Goal: Find specific page/section: Find specific page/section

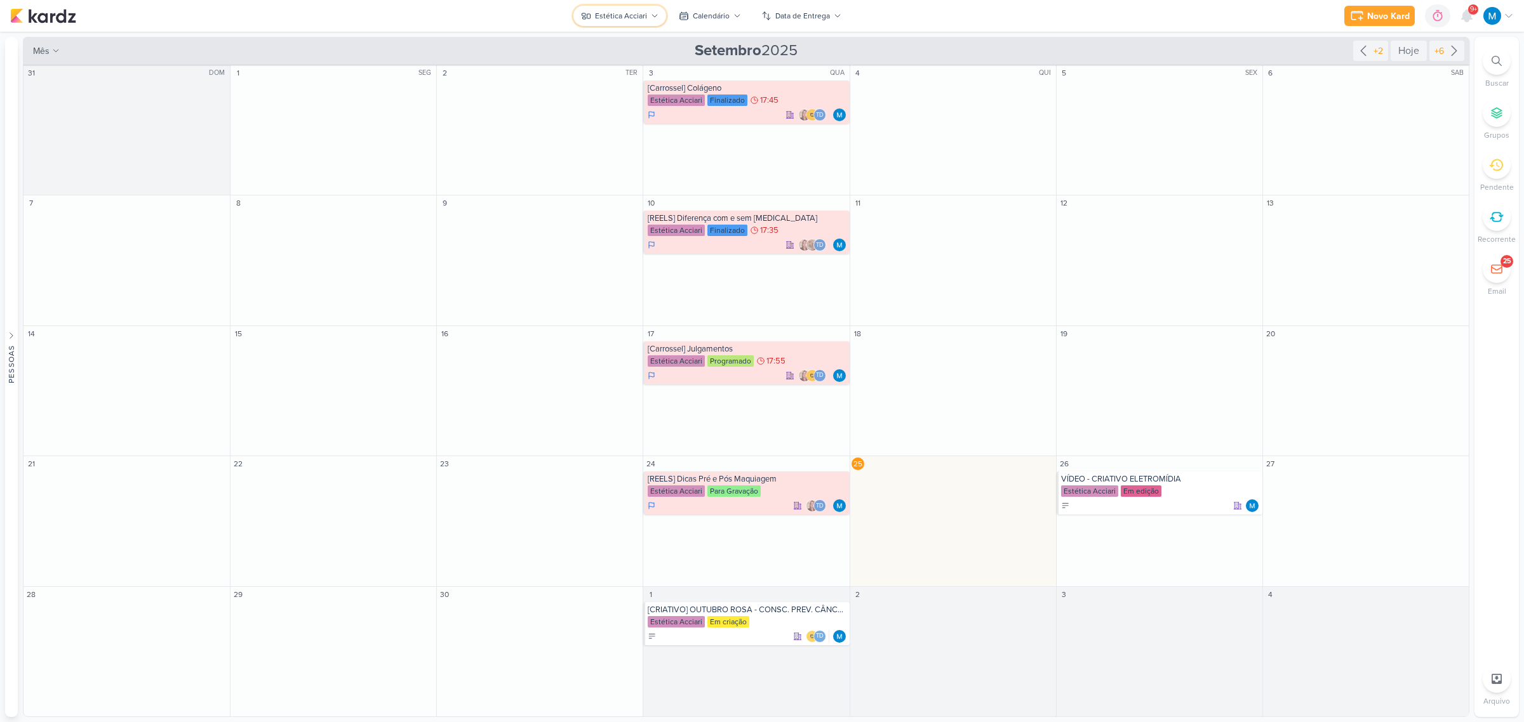
click at [643, 13] on div "Estética Acciari" at bounding box center [621, 15] width 52 height 11
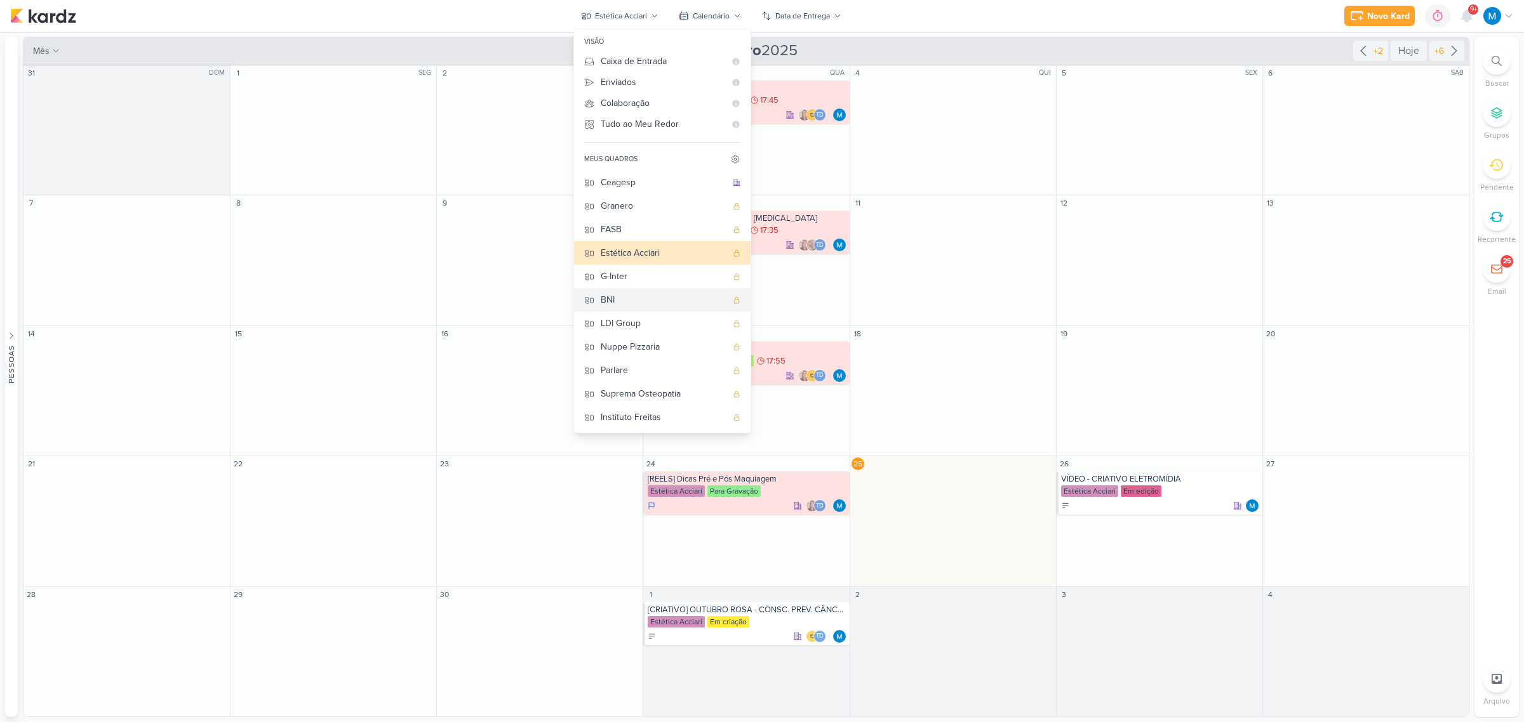
click at [620, 303] on div "BNI" at bounding box center [664, 299] width 126 height 13
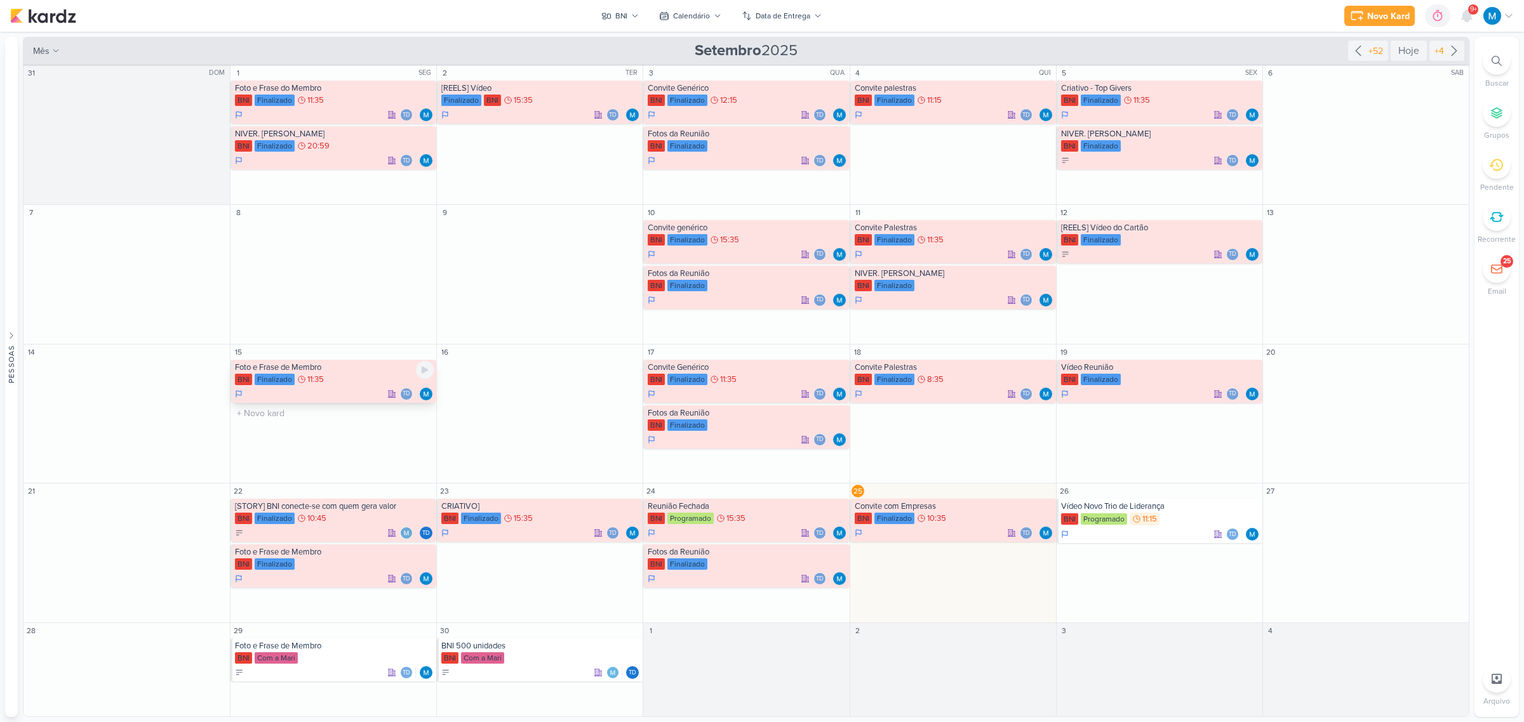
click at [318, 368] on div "Foto e Frase de Membro" at bounding box center [334, 367] width 199 height 10
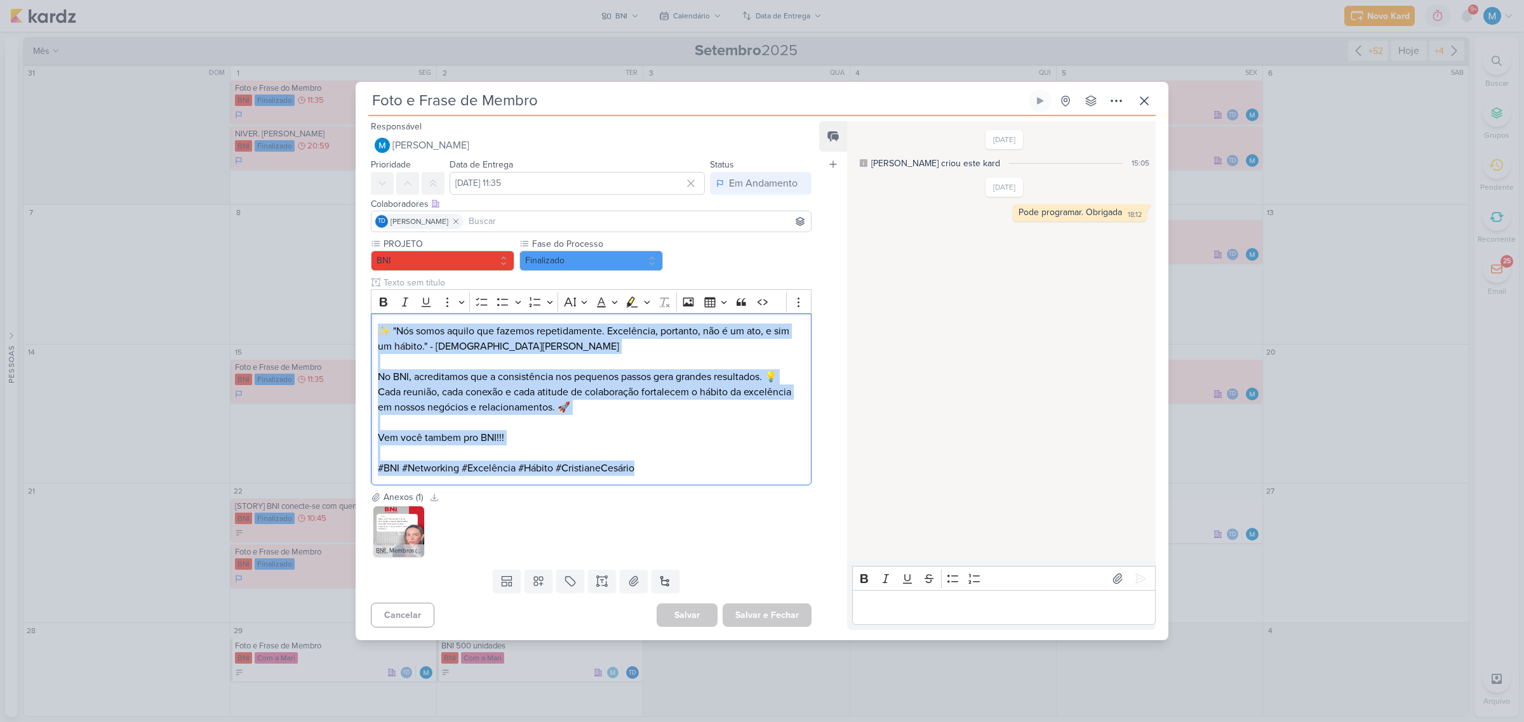
drag, startPoint x: 675, startPoint y: 468, endPoint x: 415, endPoint y: 407, distance: 267.5
click at [362, 321] on div "PROJETO BNI Fase do Processo" at bounding box center [585, 363] width 461 height 253
click at [408, 474] on img at bounding box center [398, 532] width 51 height 51
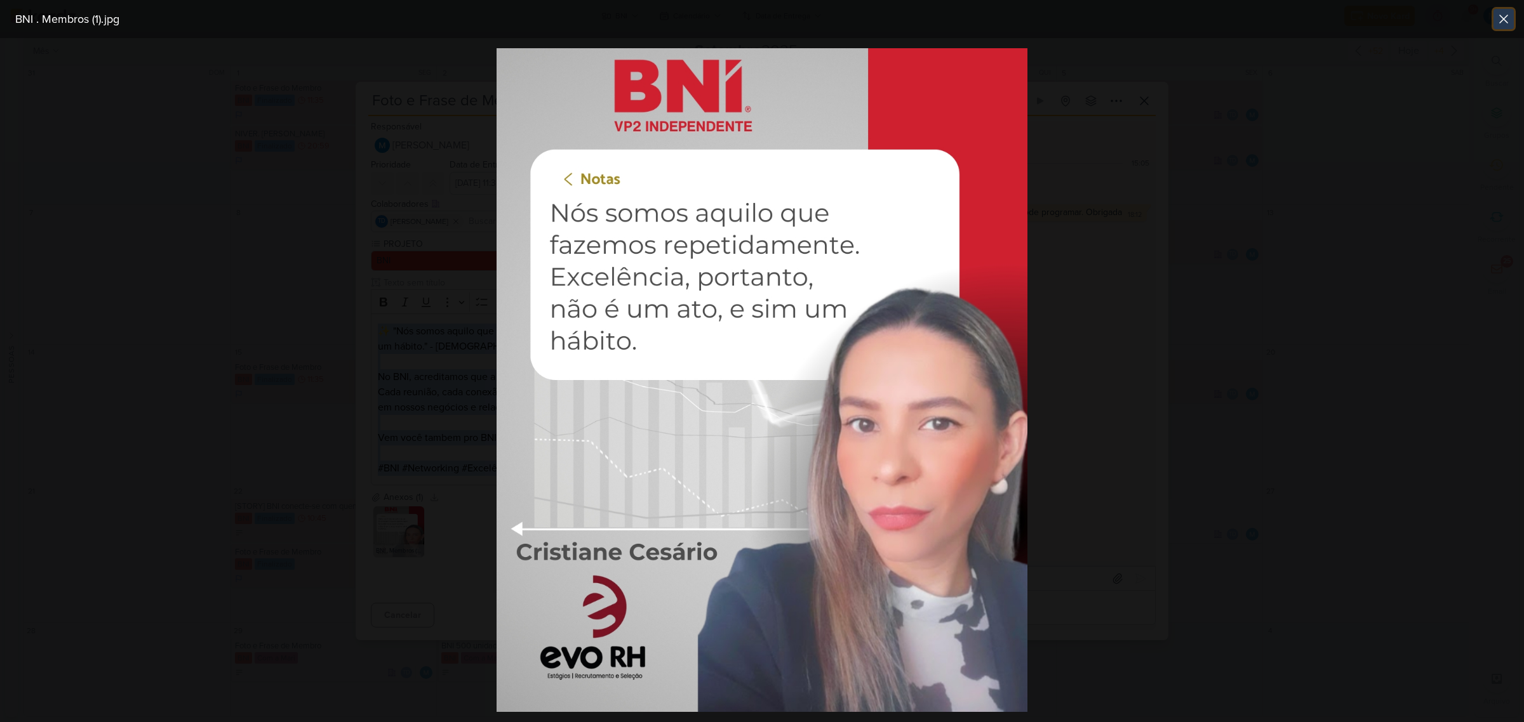
click at [1083, 19] on icon at bounding box center [1503, 19] width 8 height 8
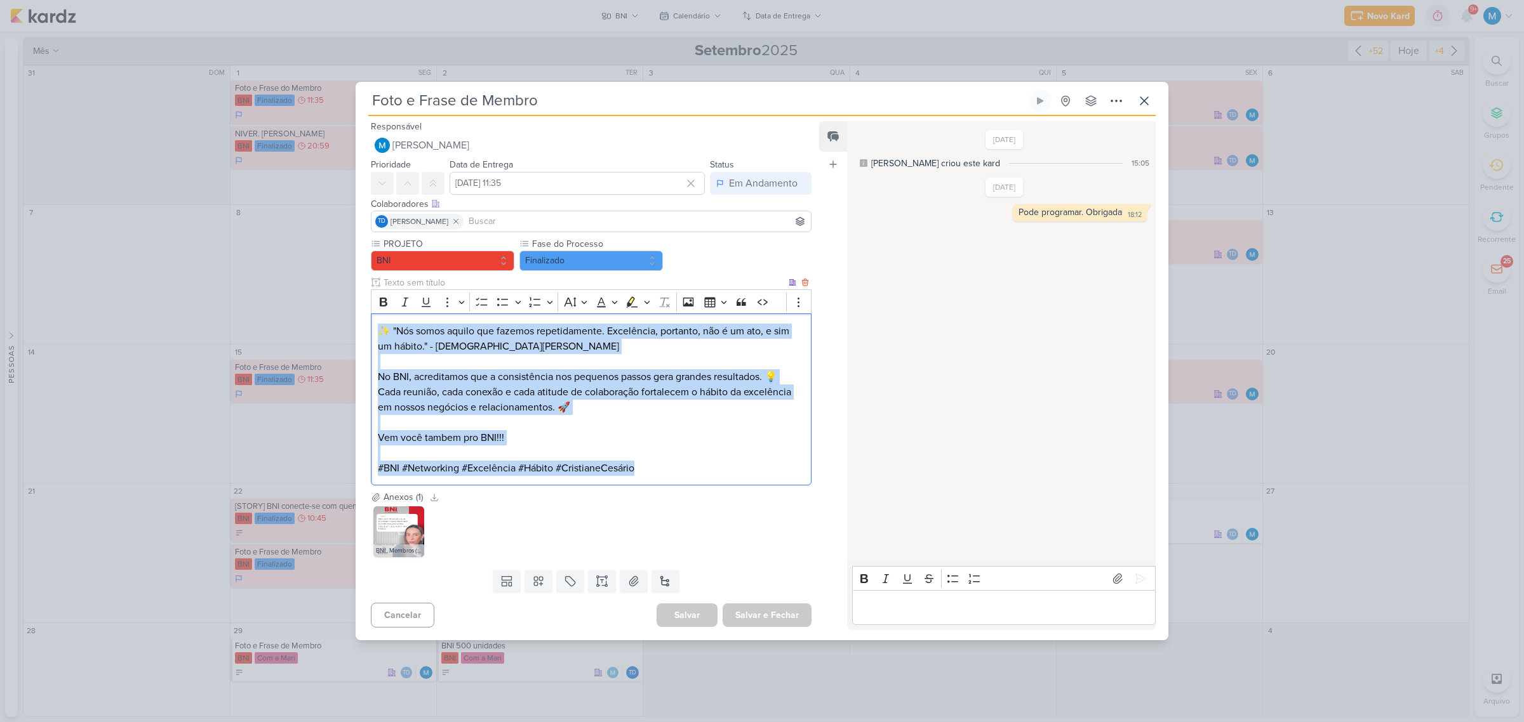
click at [644, 474] on div "✨ "Nós somos aquilo que fazemos repetidamente. Excelência, portanto, não é um a…" at bounding box center [591, 400] width 441 height 172
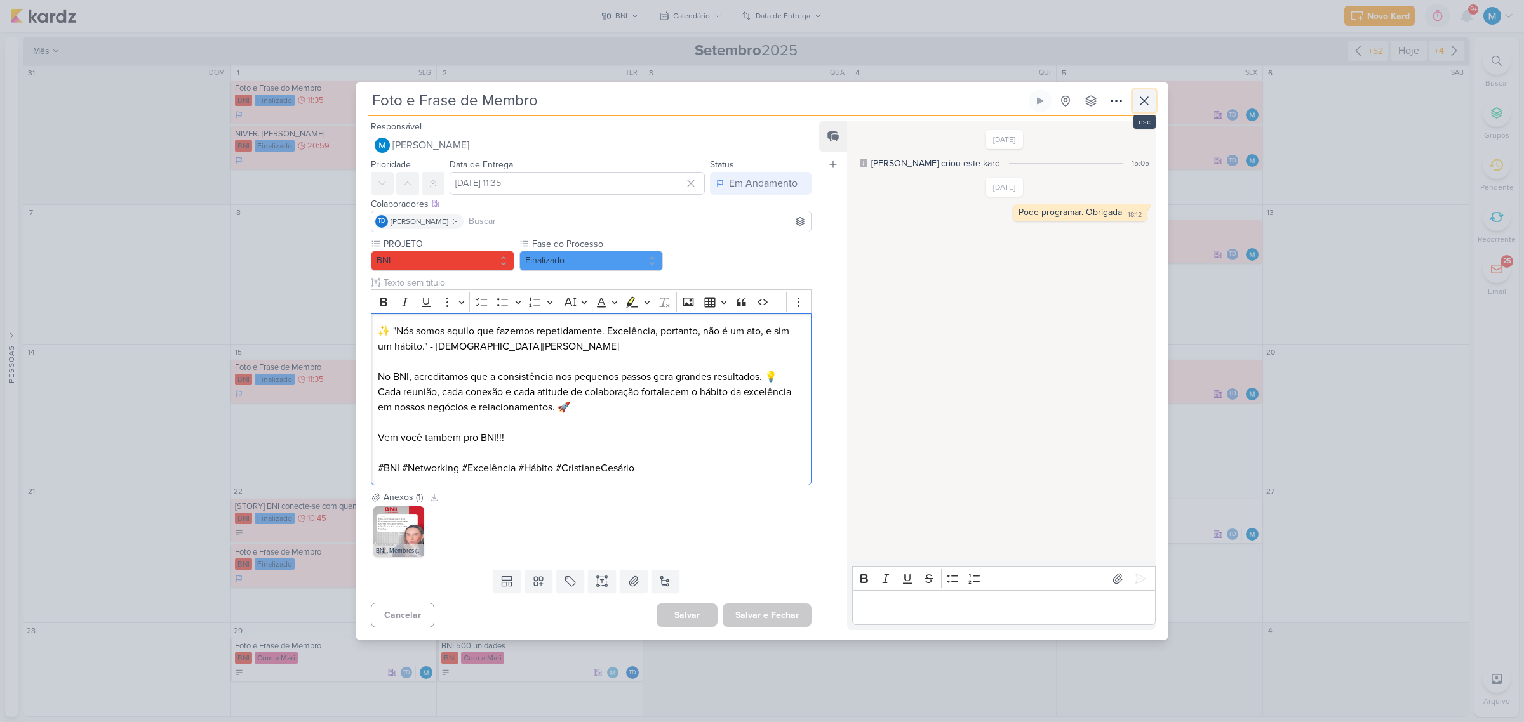
click at [1083, 103] on icon at bounding box center [1143, 100] width 15 height 15
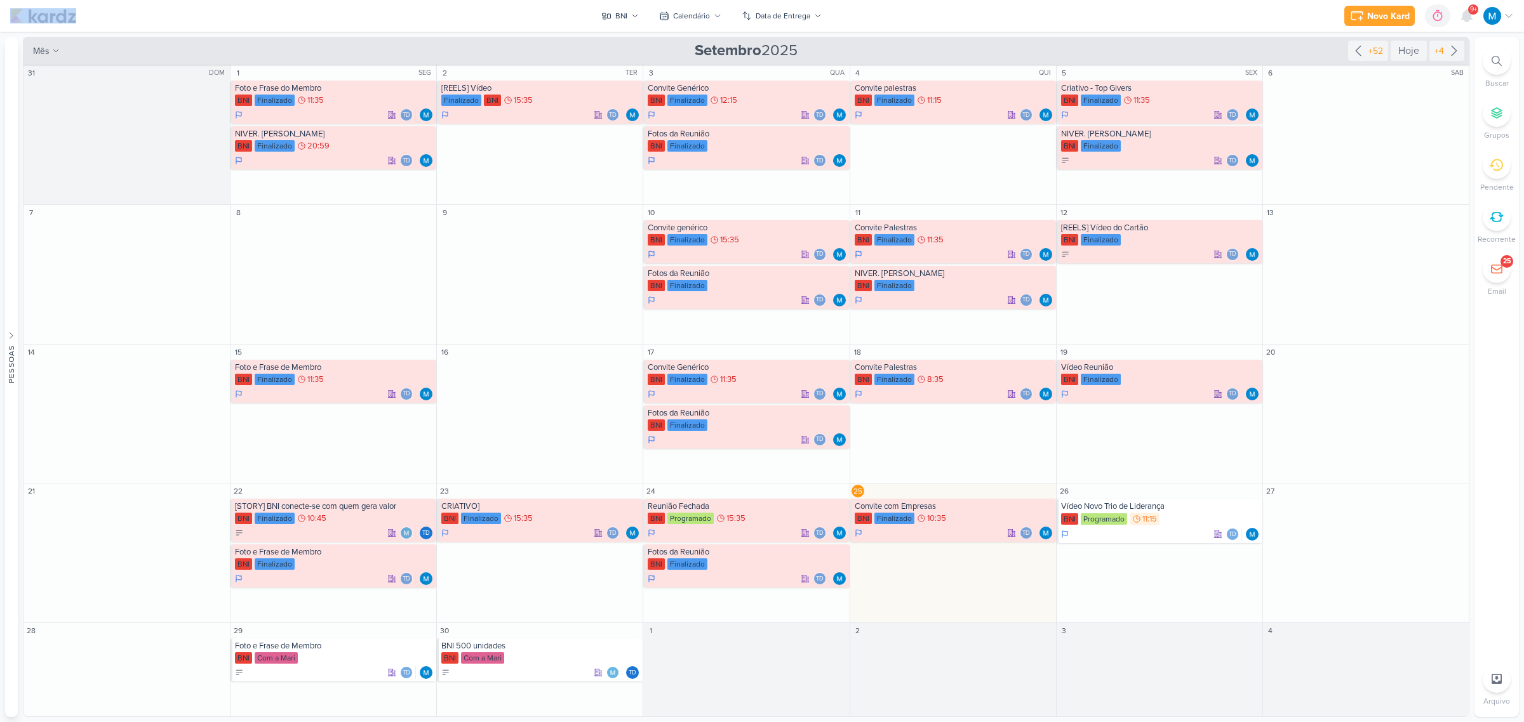
drag, startPoint x: 559, startPoint y: 10, endPoint x: 985, endPoint y: 11, distance: 426.0
click at [985, 11] on div "Novo Kard Ctrl + k 0h0m Sessão desligada... Hoje 0h0m Semana 0h0m Mês 0h0m" at bounding box center [761, 16] width 1503 height 32
click at [945, 37] on div "mês m Mês Semana [DATE] +52 Hoje +4" at bounding box center [746, 51] width 1446 height 28
click at [273, 135] on div "NIVER. [PERSON_NAME]" at bounding box center [334, 134] width 199 height 10
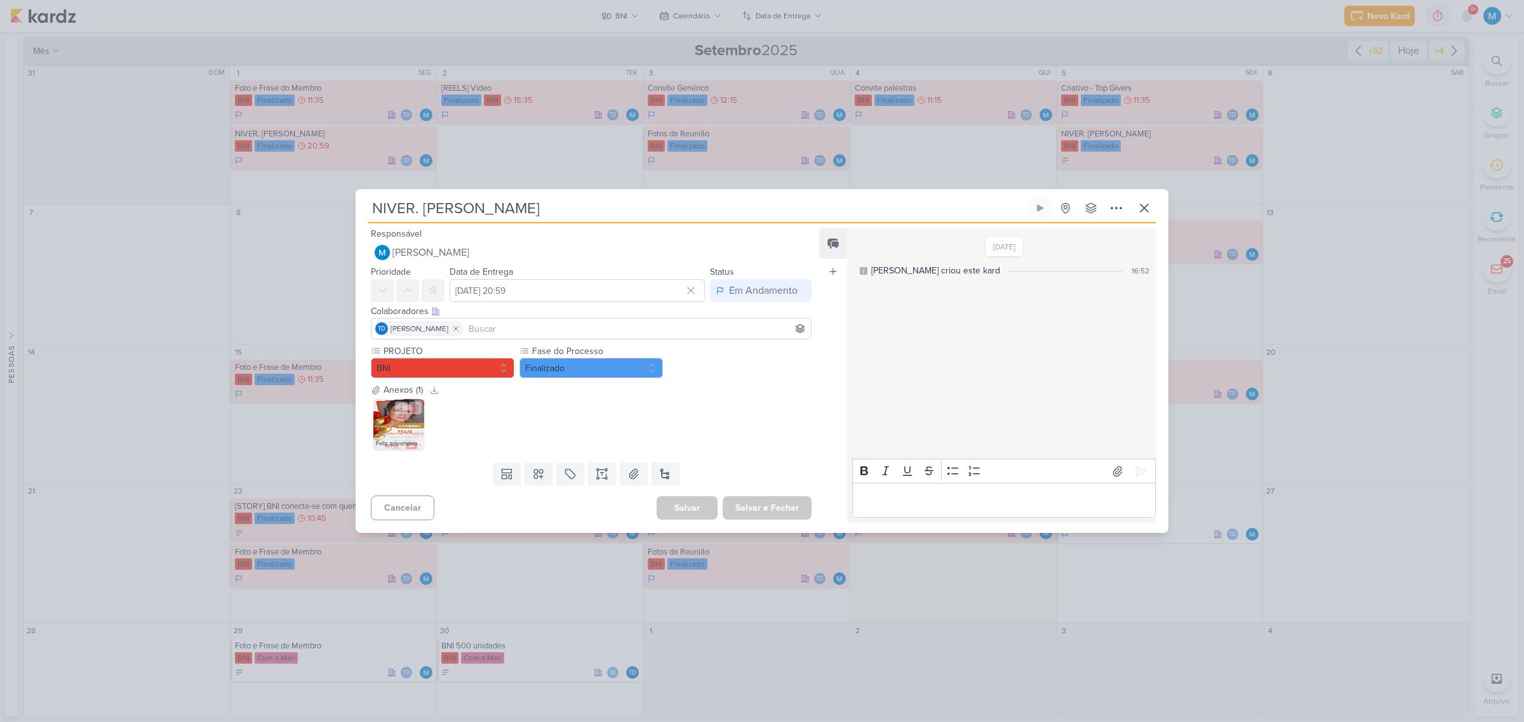
click at [387, 430] on img at bounding box center [398, 424] width 51 height 51
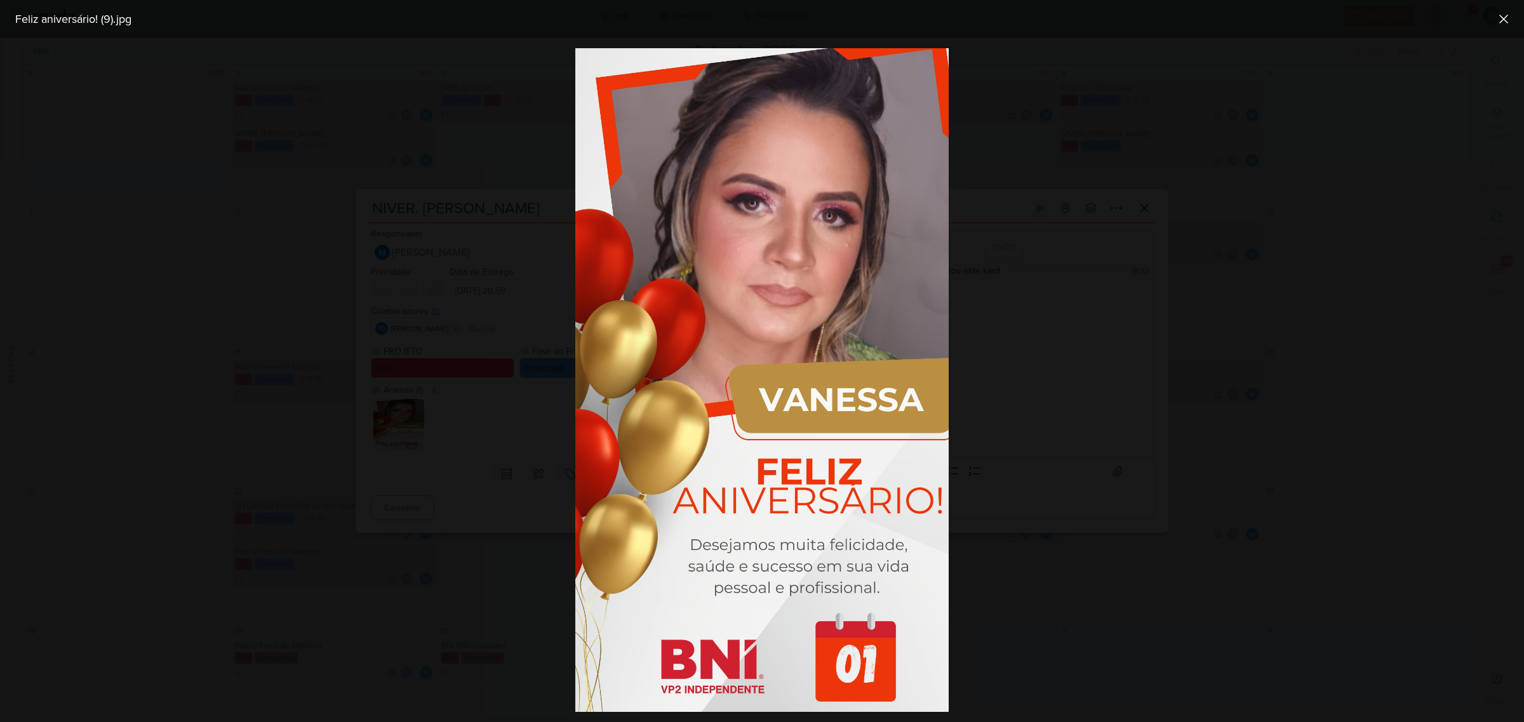
click at [1083, 336] on div at bounding box center [762, 380] width 1524 height 684
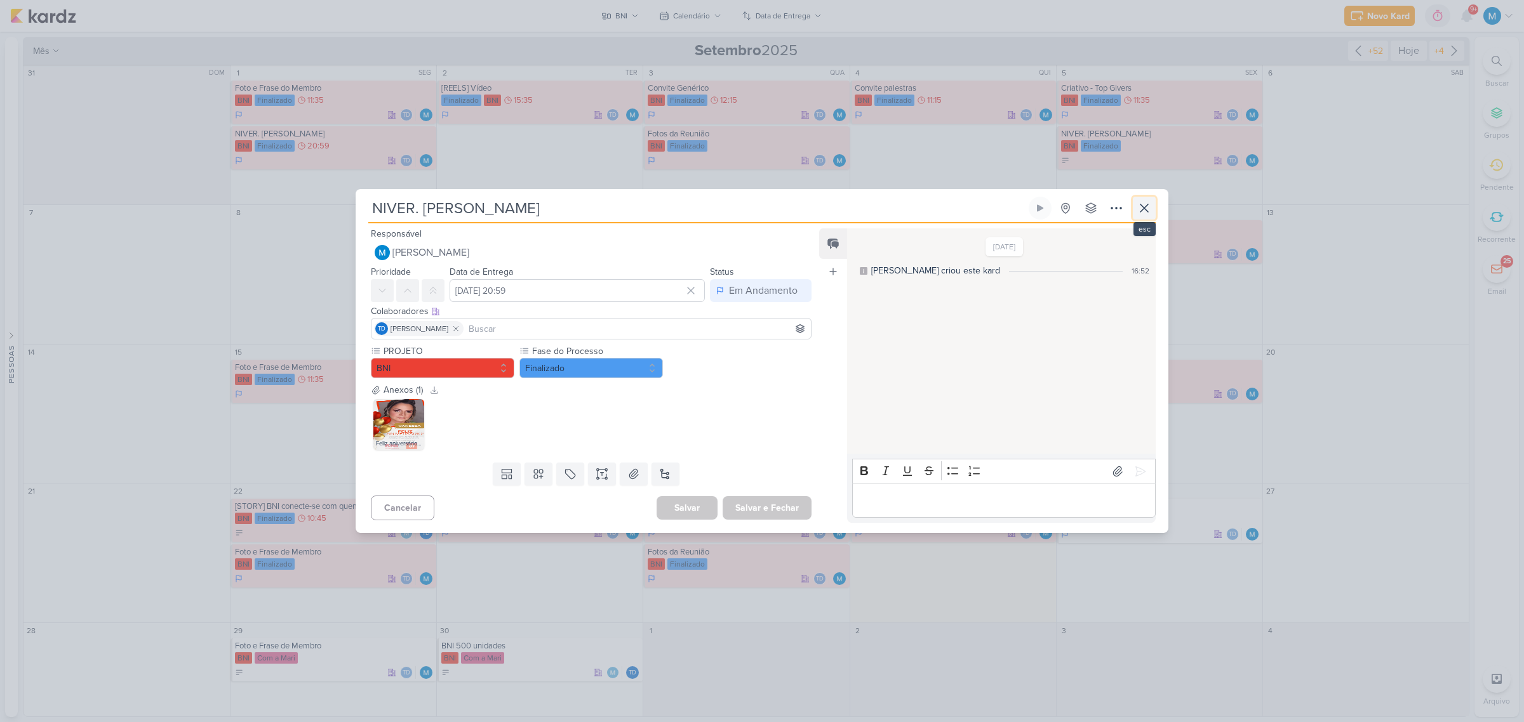
click at [1083, 213] on icon at bounding box center [1143, 208] width 15 height 15
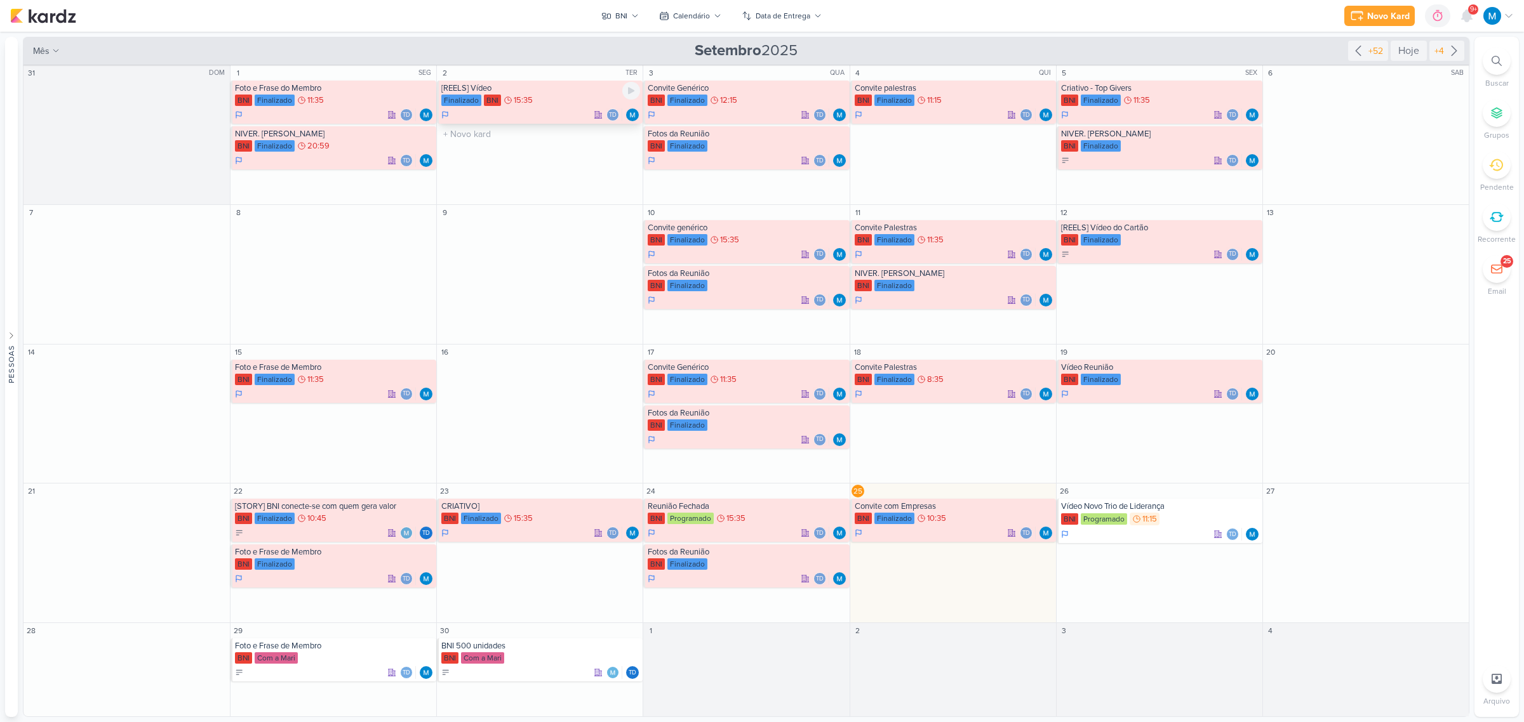
click at [465, 90] on div "[REELS] Vídeo" at bounding box center [540, 88] width 199 height 10
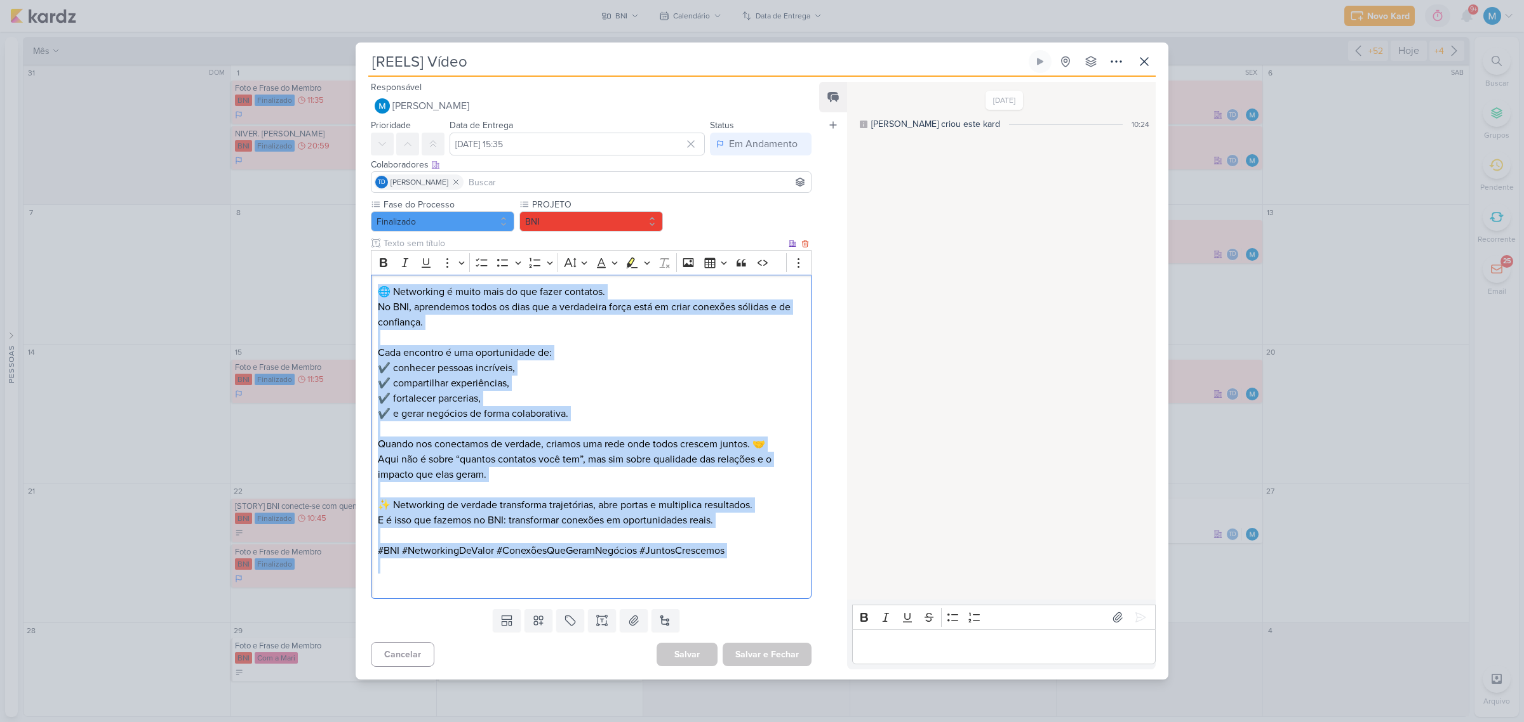
drag, startPoint x: 755, startPoint y: 567, endPoint x: 376, endPoint y: 278, distance: 476.5
click at [376, 278] on div "🌐 Networking é muito mais do que fazer contatos. No BNI, aprendemos todos os di…" at bounding box center [591, 437] width 441 height 324
click at [1083, 62] on icon at bounding box center [1143, 61] width 15 height 15
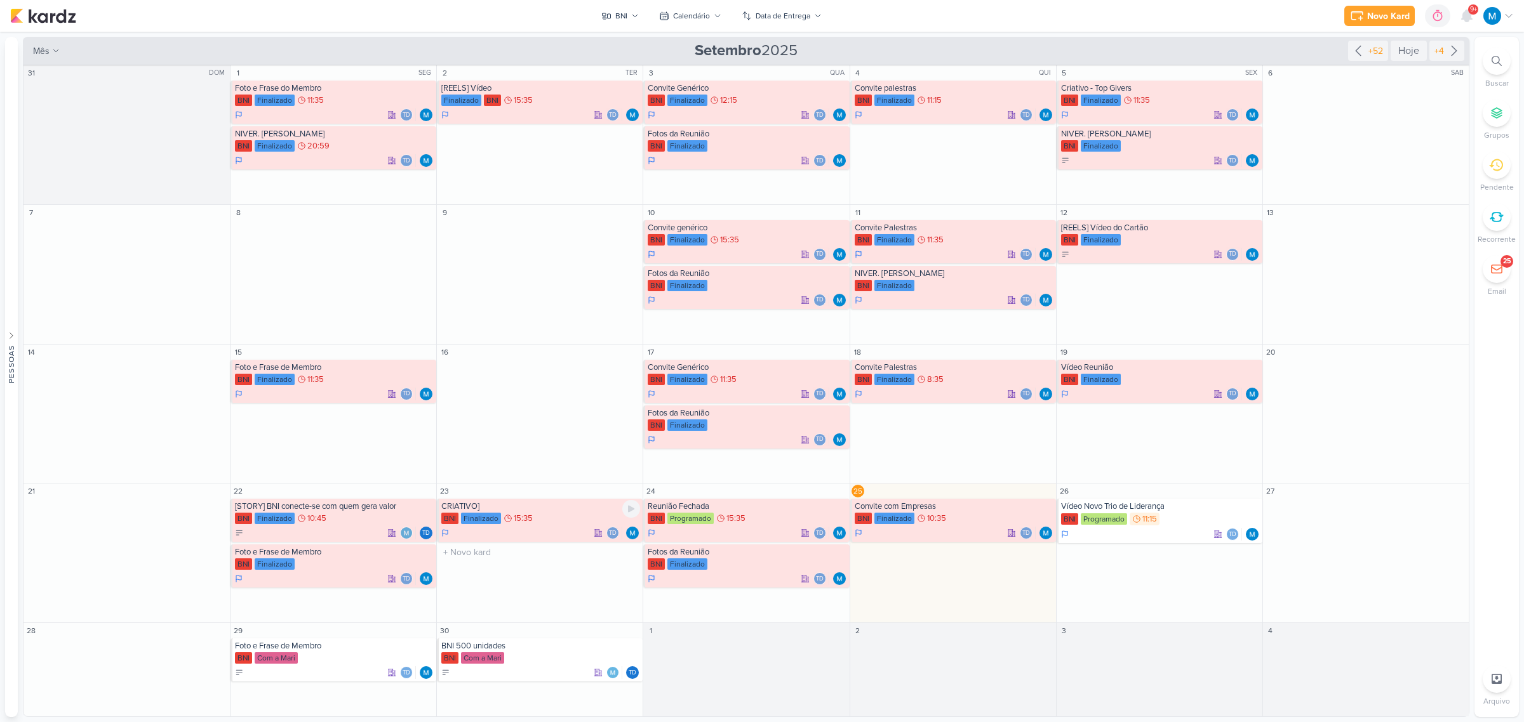
drag, startPoint x: 461, startPoint y: 508, endPoint x: 465, endPoint y: 521, distance: 12.9
click at [461, 474] on div "CRIATIVO]" at bounding box center [540, 507] width 199 height 10
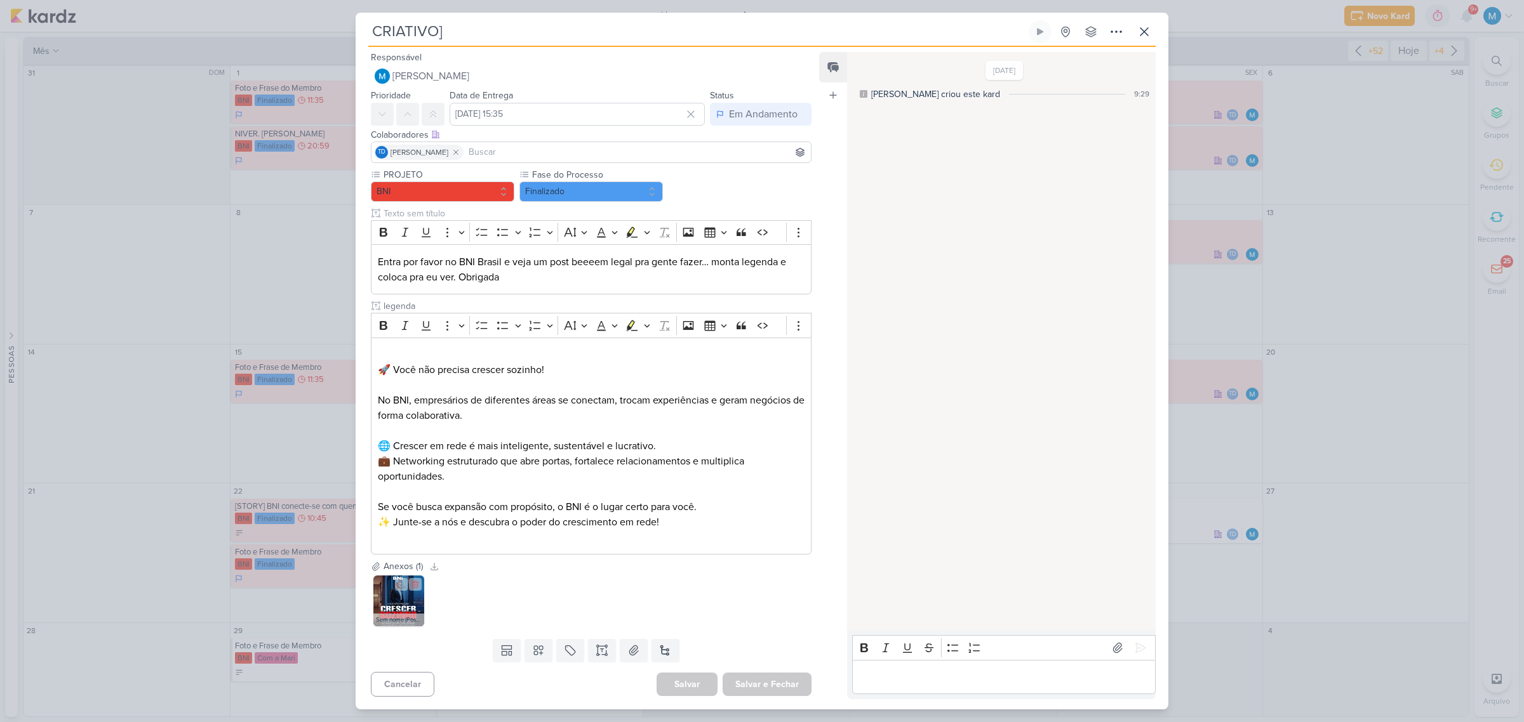
click at [392, 474] on img at bounding box center [398, 601] width 51 height 51
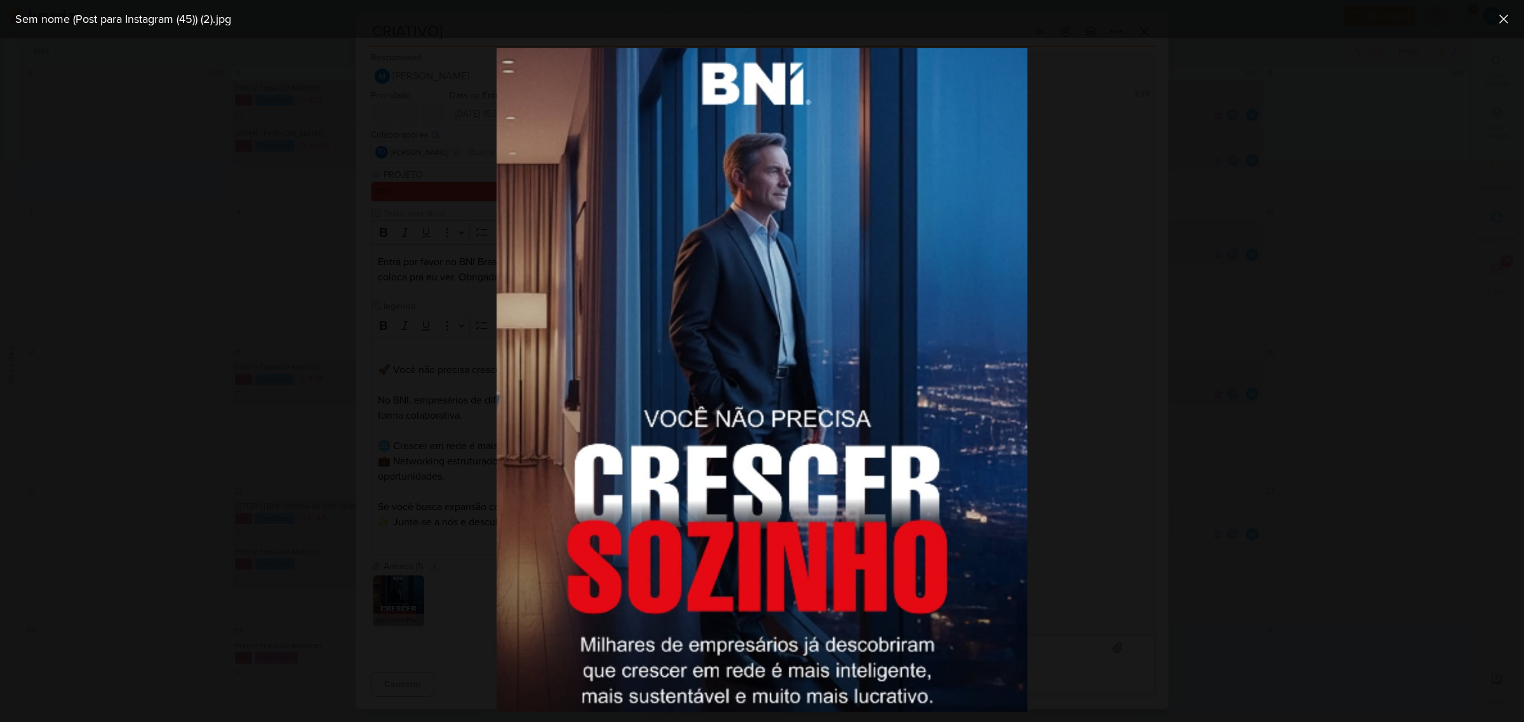
click at [1083, 382] on div at bounding box center [762, 380] width 1524 height 684
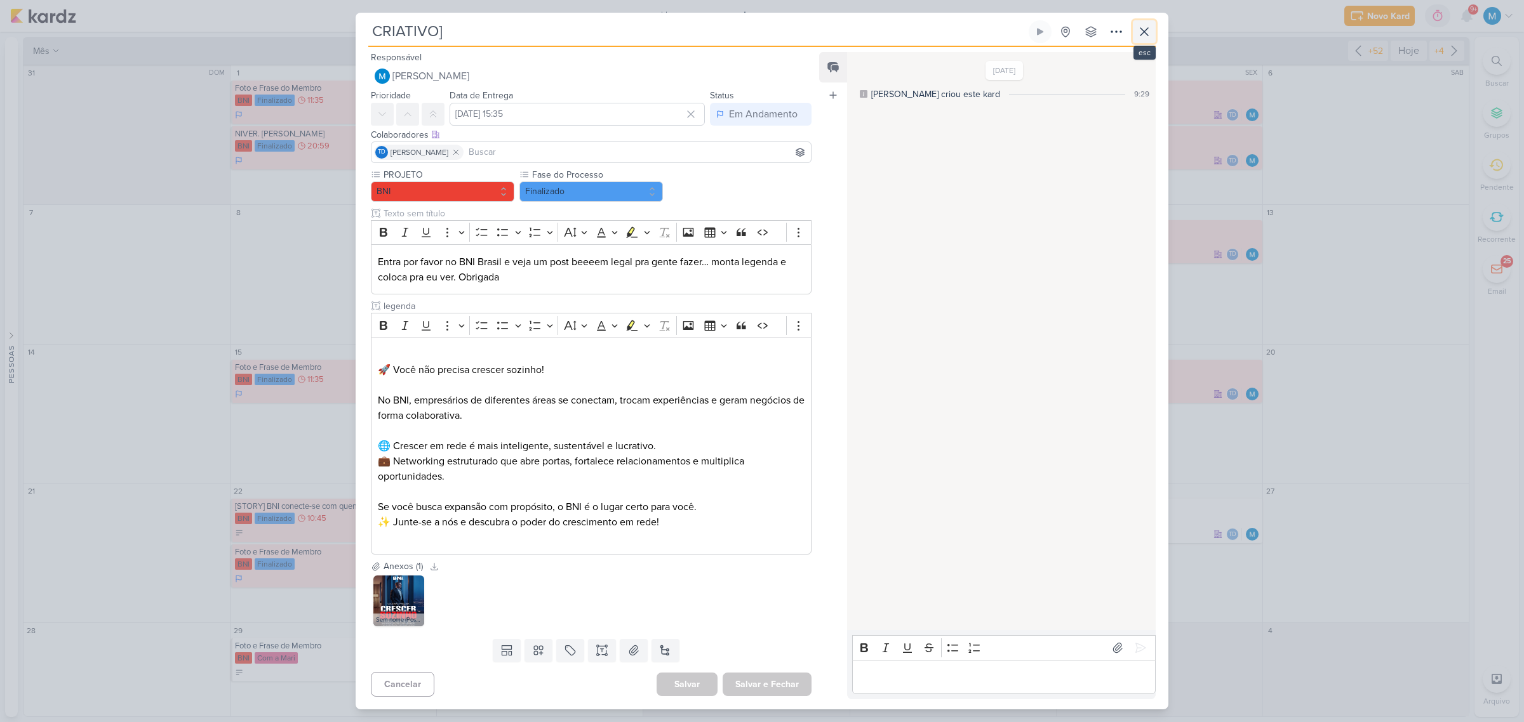
click at [1083, 32] on icon at bounding box center [1143, 31] width 15 height 15
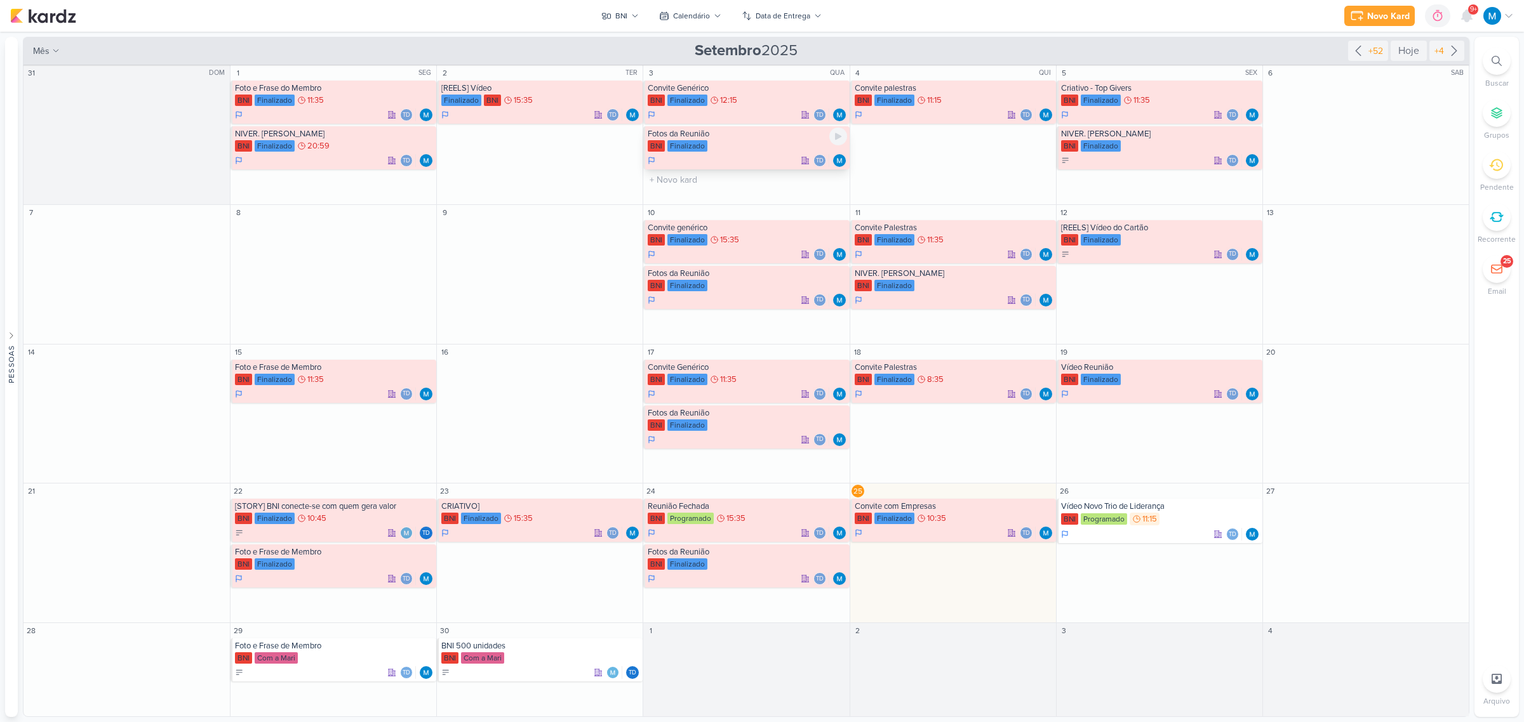
click at [684, 134] on div "Fotos da Reunião" at bounding box center [747, 134] width 199 height 10
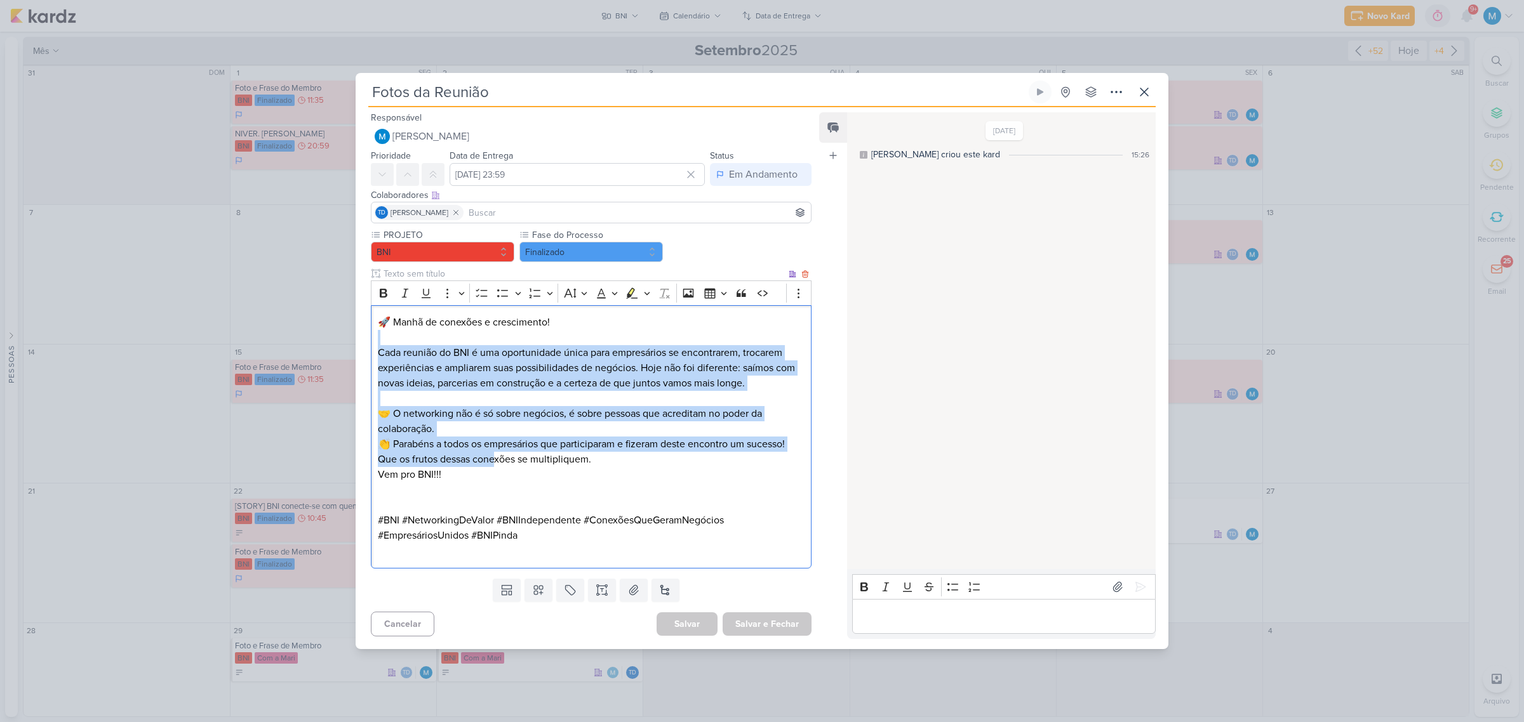
drag, startPoint x: 492, startPoint y: 451, endPoint x: 500, endPoint y: 471, distance: 21.9
click at [500, 471] on div "🚀 Manhã de conexões e crescimento! Cada reunião do BNI é uma oportunidade única…" at bounding box center [591, 436] width 441 height 263
click at [1083, 88] on icon at bounding box center [1143, 91] width 15 height 15
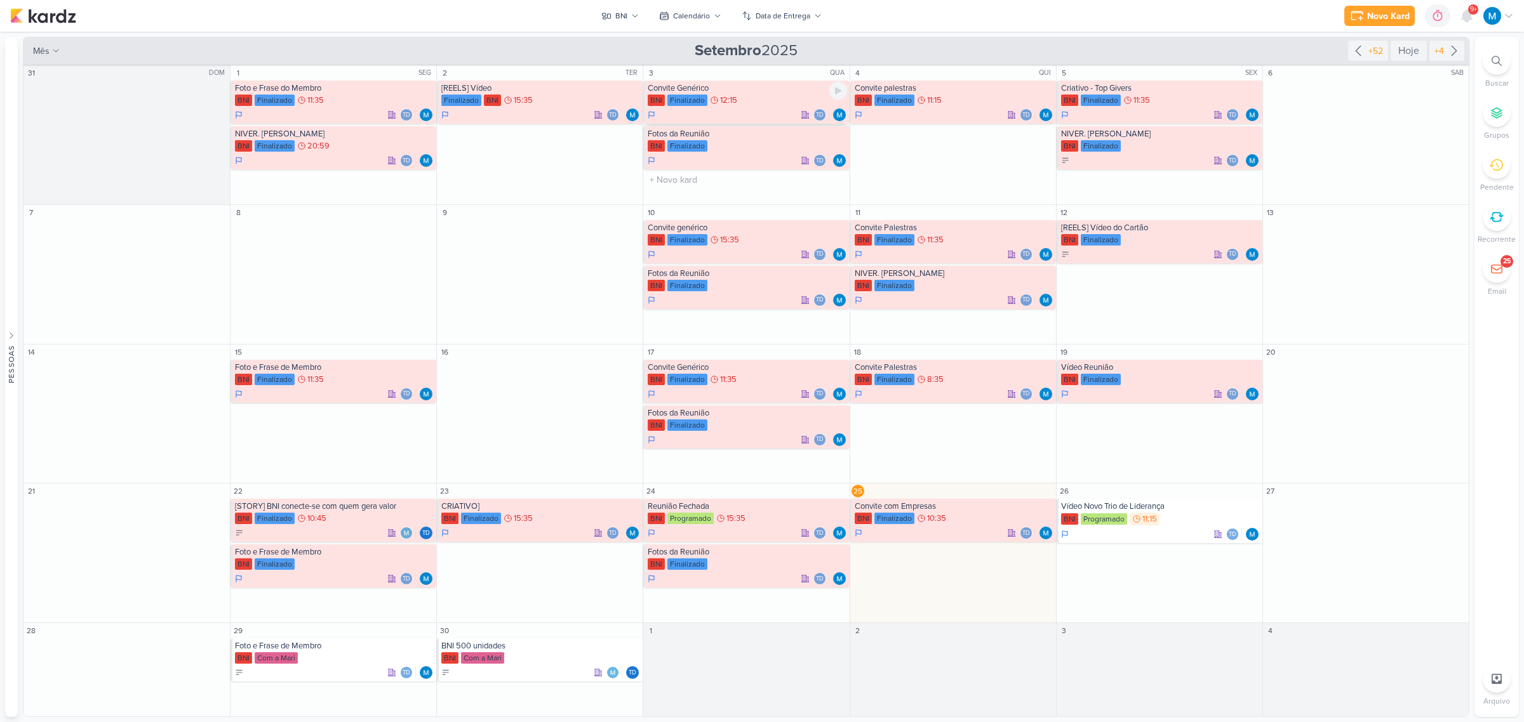
click at [671, 89] on div "Convite Genérico" at bounding box center [747, 88] width 199 height 10
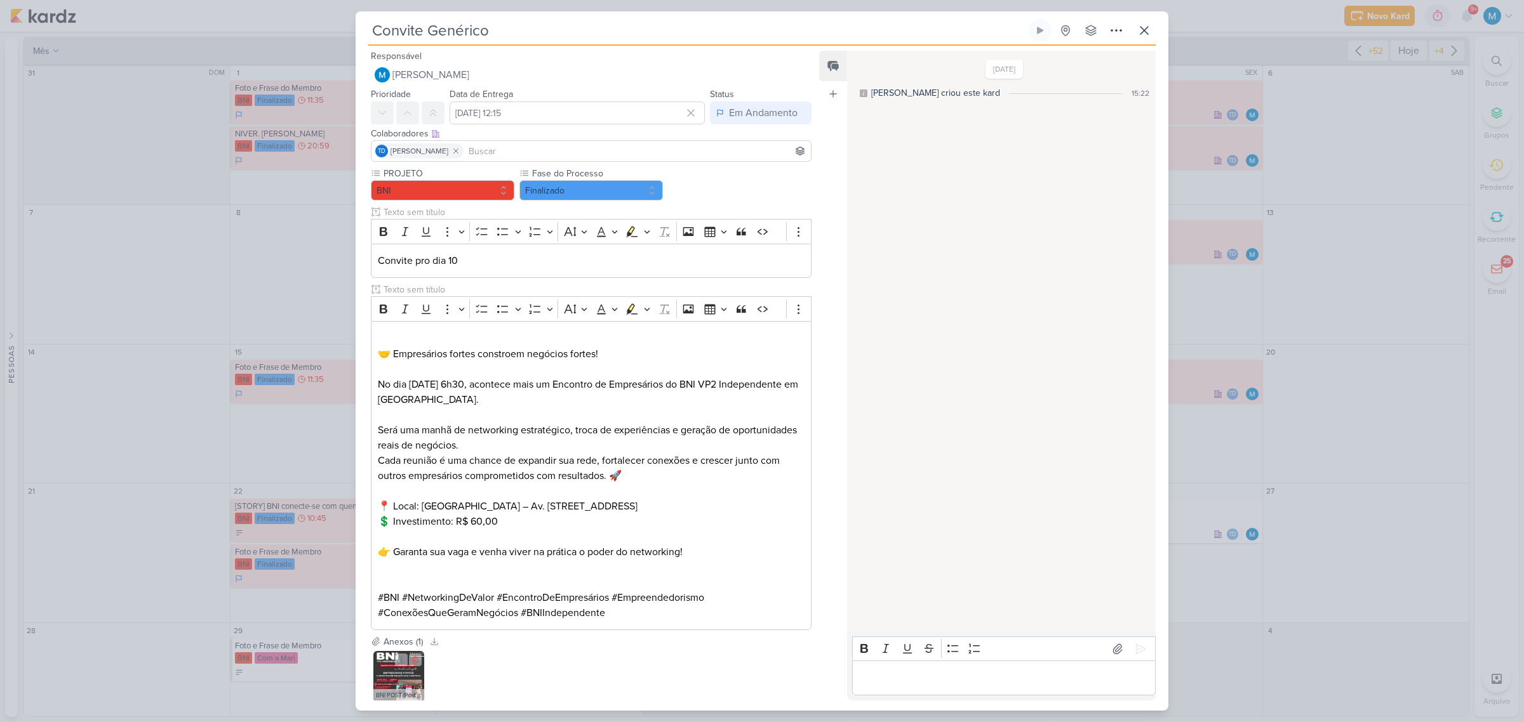
click at [407, 474] on div "BNI POST (Post para Instagram (45)) (19).jpg" at bounding box center [398, 695] width 51 height 13
click at [382, 474] on img at bounding box center [398, 676] width 51 height 51
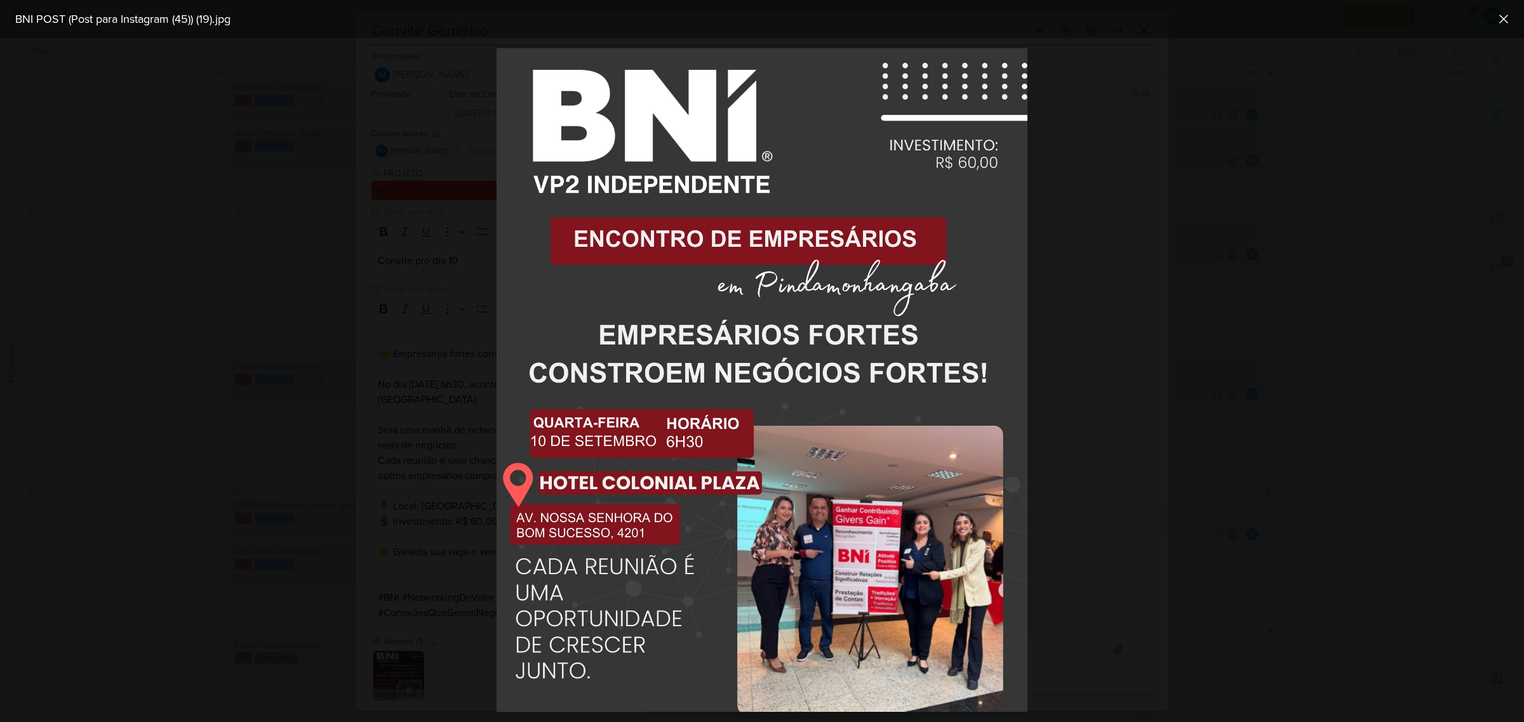
click at [1083, 474] on div at bounding box center [762, 380] width 1524 height 684
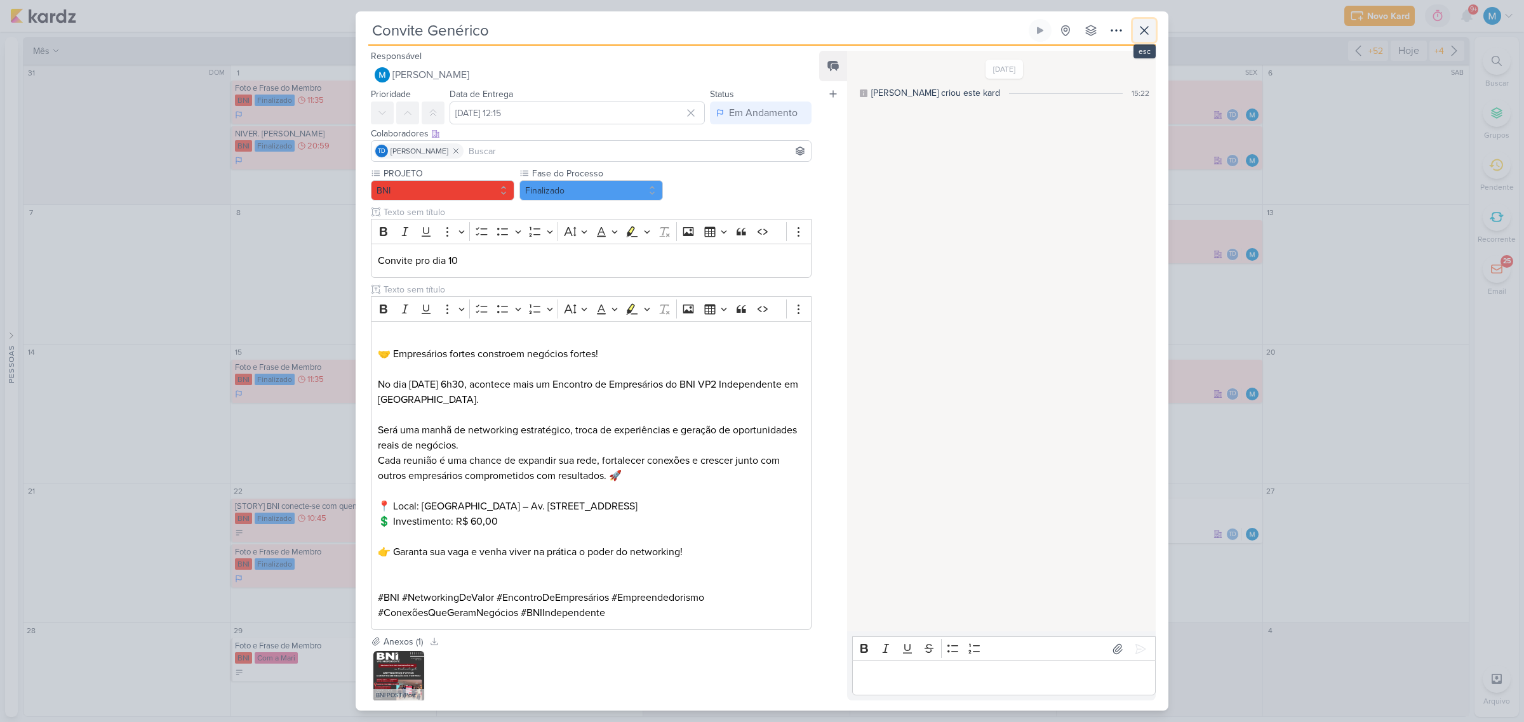
click at [1083, 27] on icon at bounding box center [1143, 30] width 15 height 15
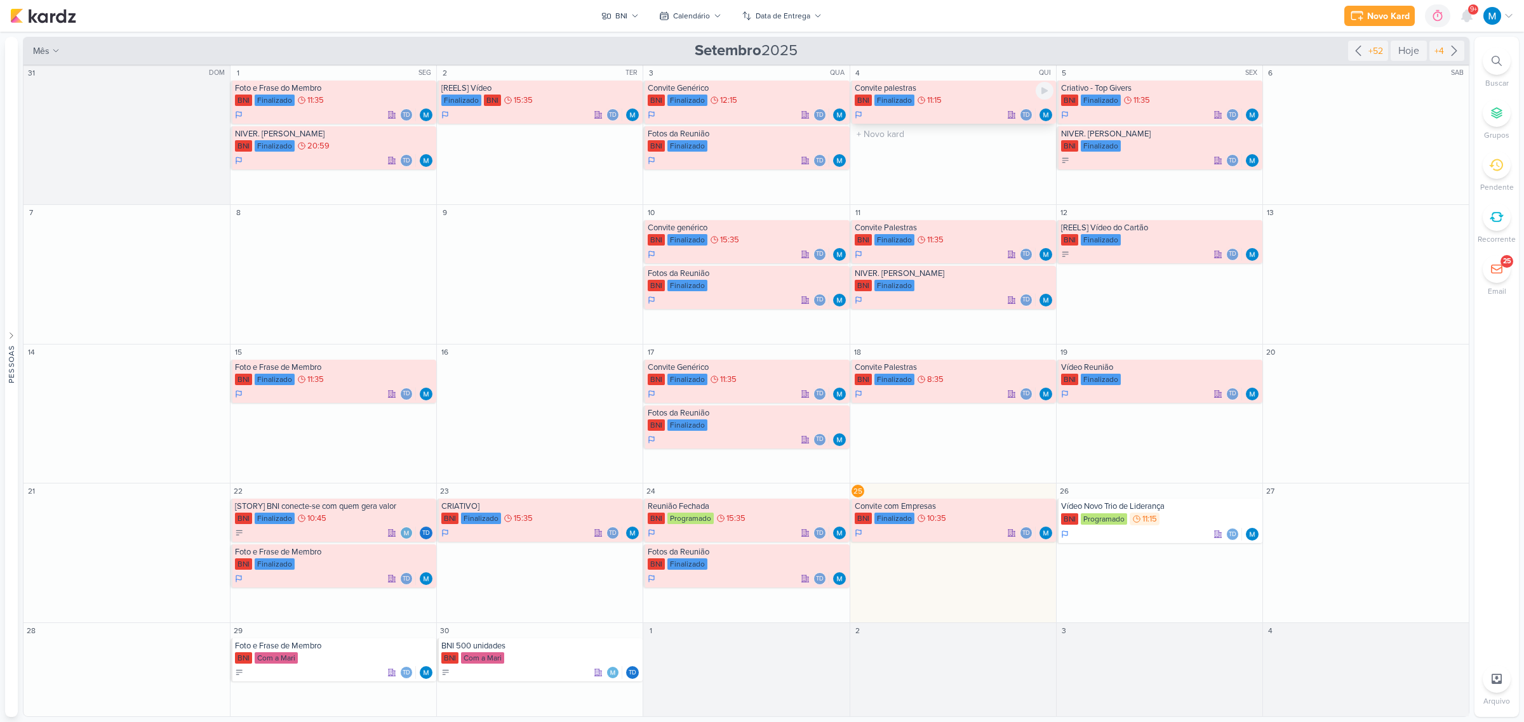
click at [882, 88] on div "Convite palestras" at bounding box center [953, 88] width 199 height 10
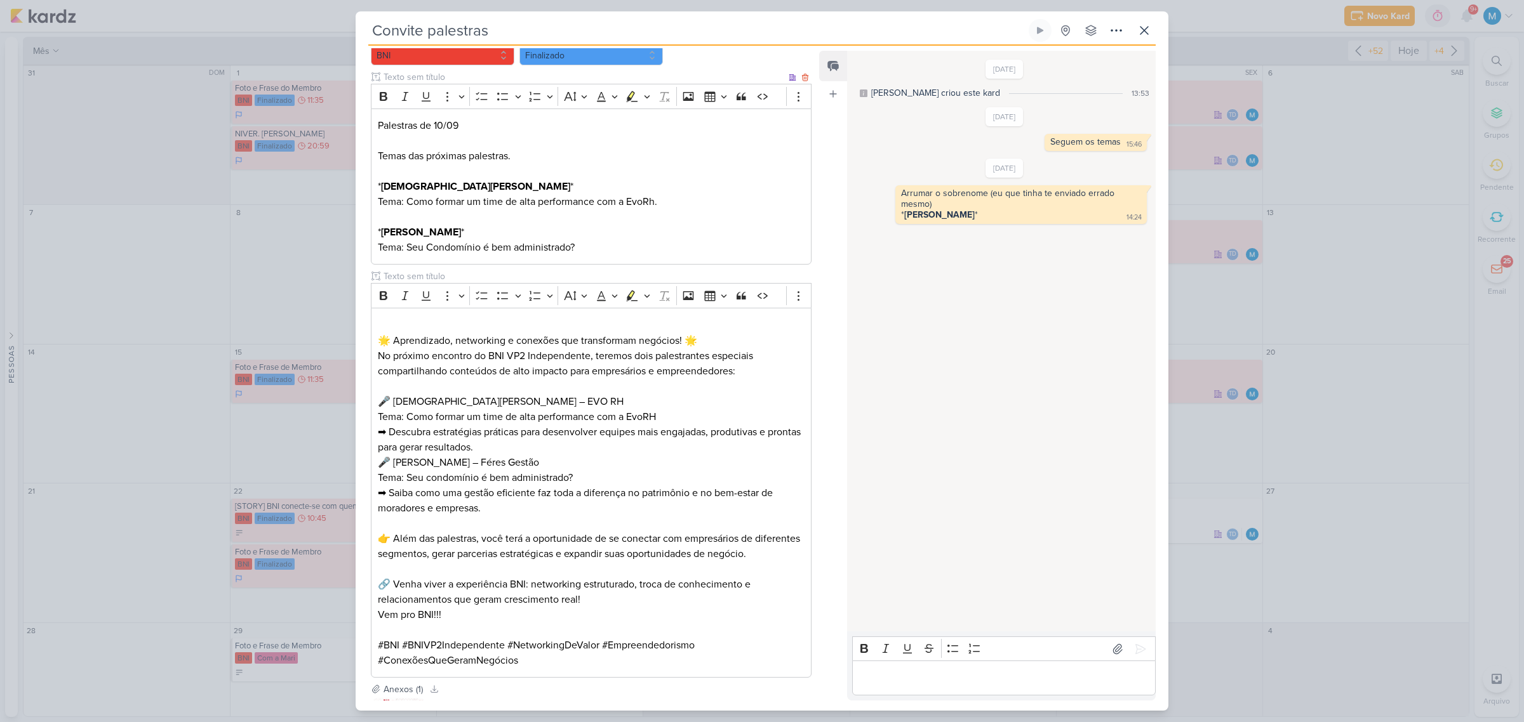
scroll to position [258, 0]
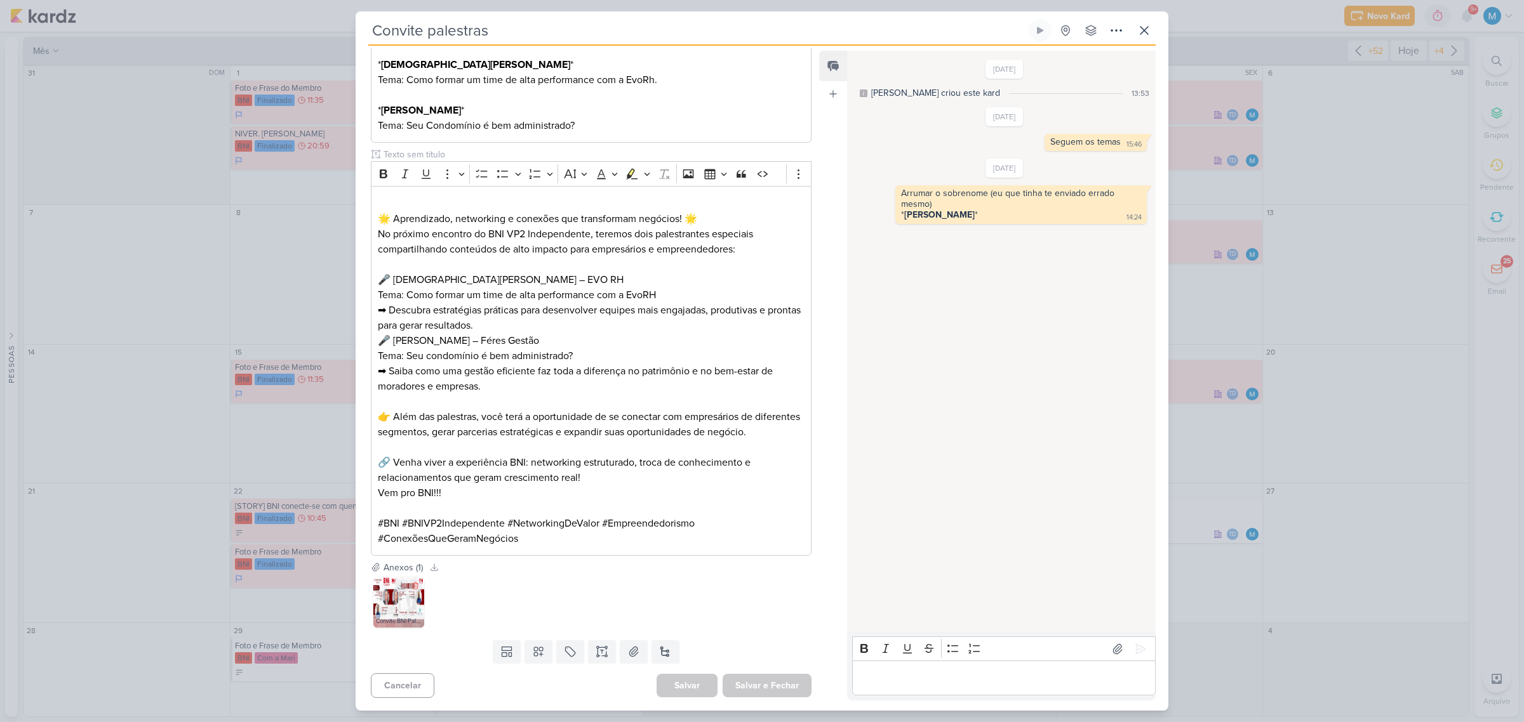
click at [388, 474] on img at bounding box center [398, 602] width 51 height 51
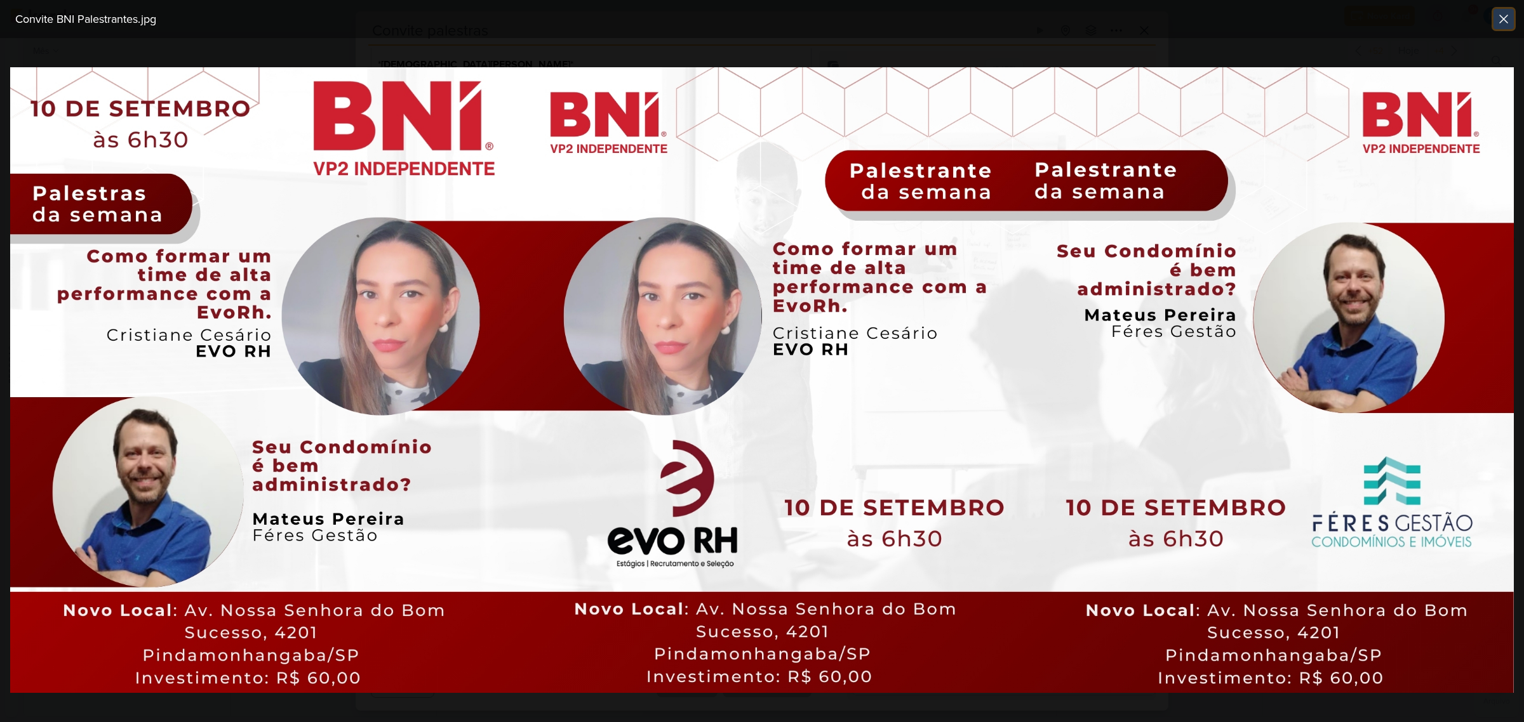
click at [1083, 22] on icon at bounding box center [1503, 19] width 8 height 8
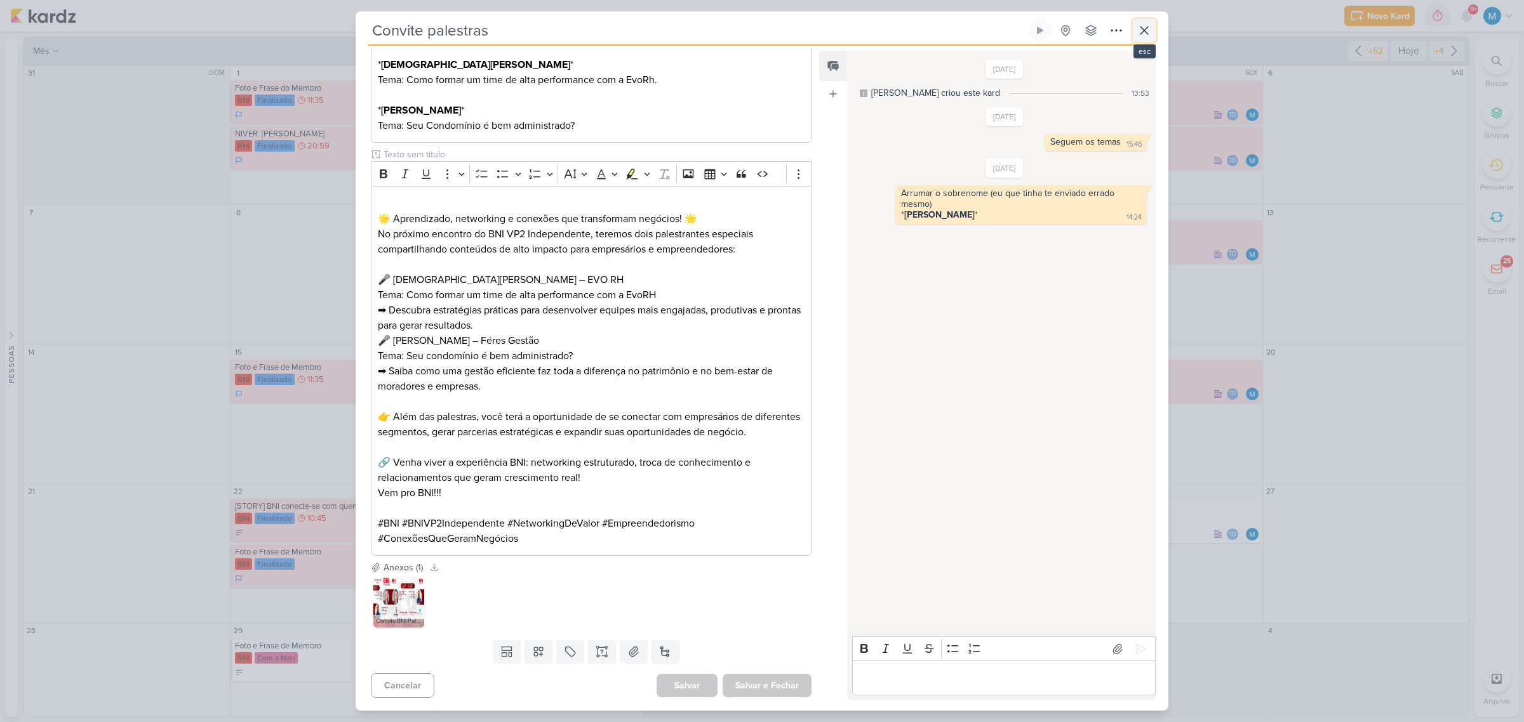
click at [1083, 26] on icon at bounding box center [1143, 30] width 15 height 15
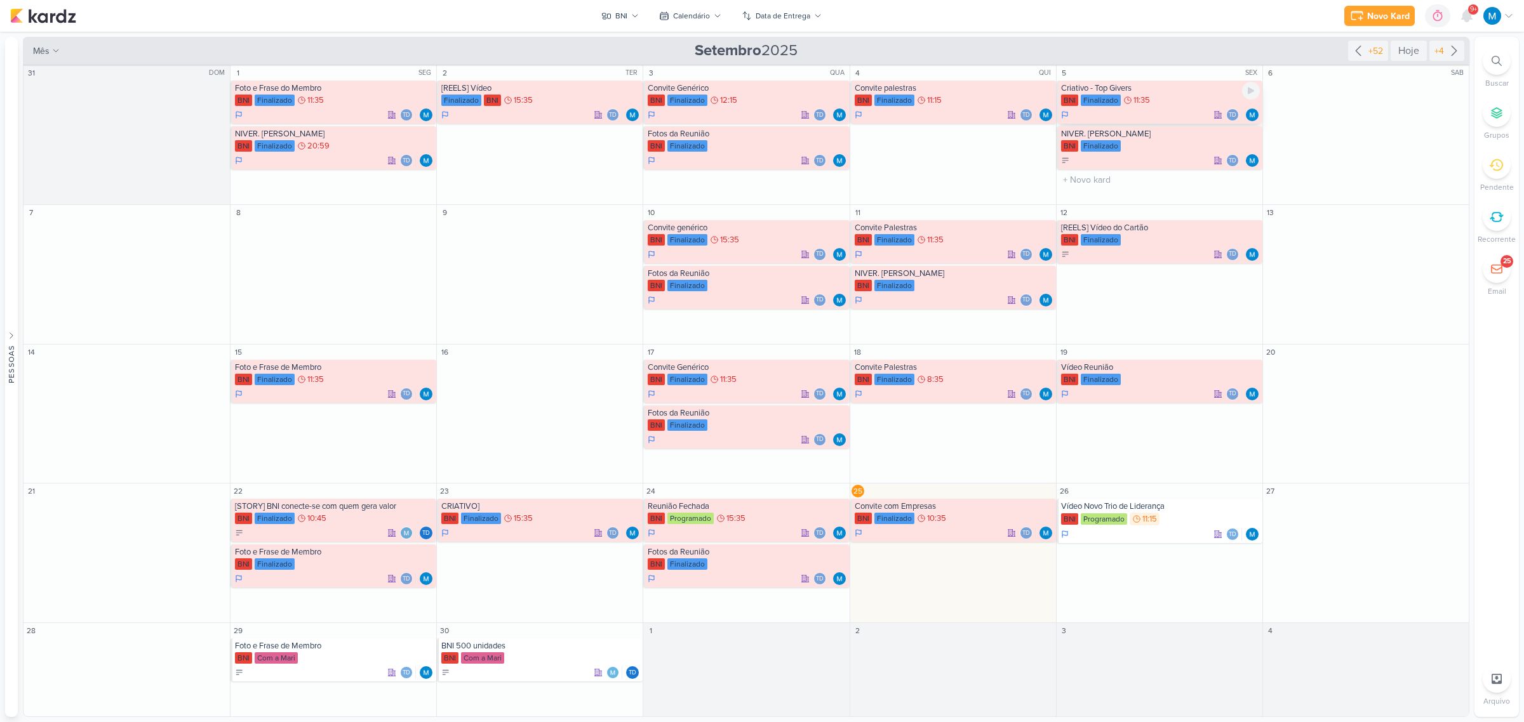
click at [1083, 89] on div "Criativo - Top Givers" at bounding box center [1160, 88] width 199 height 10
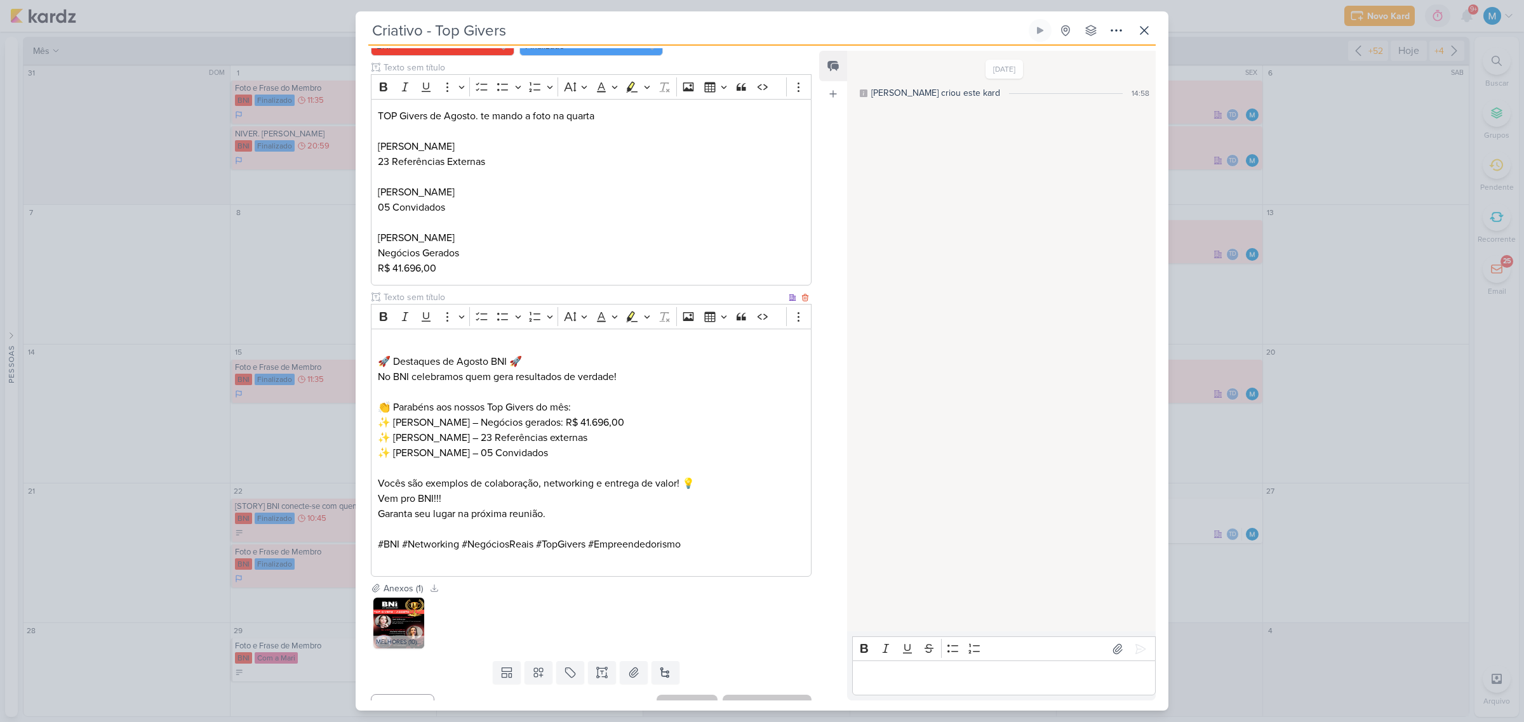
scroll to position [166, 0]
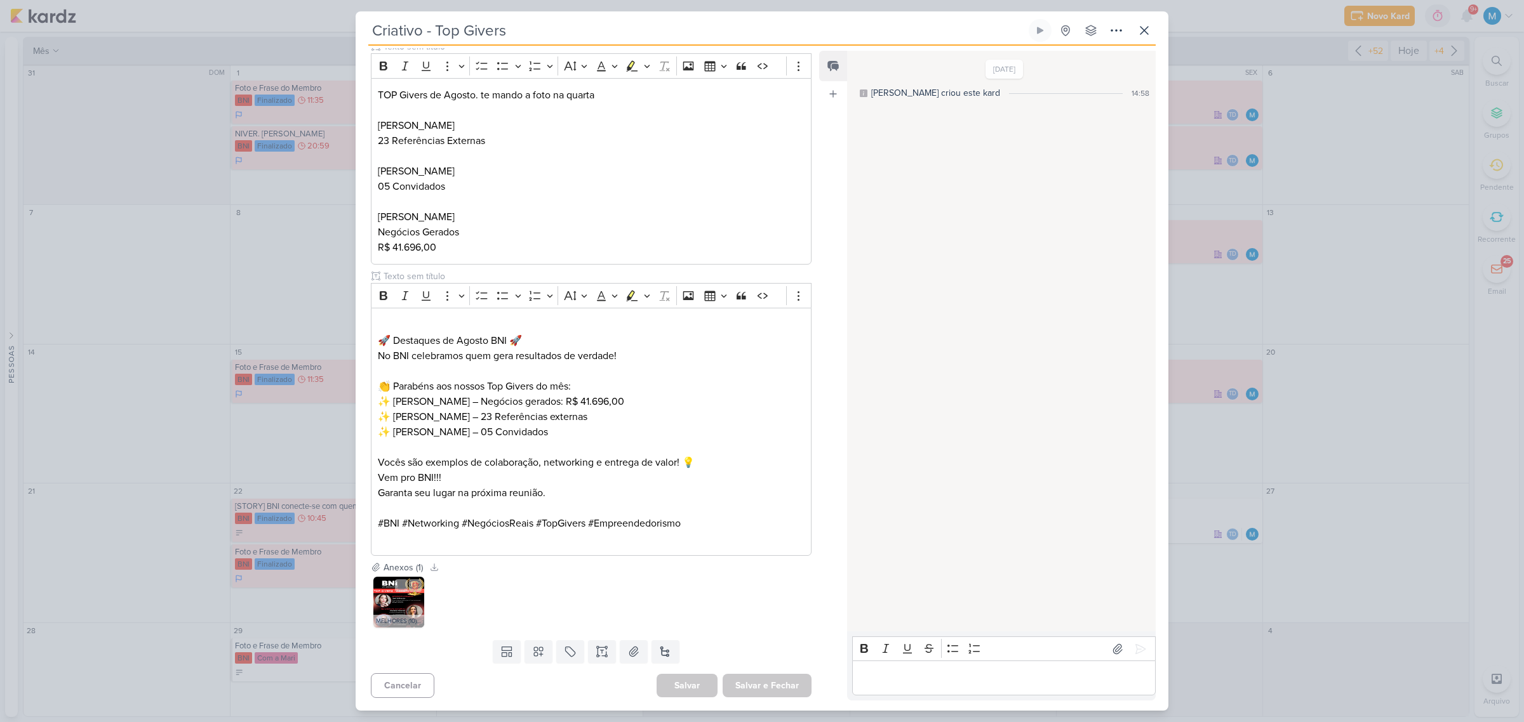
click at [382, 474] on img at bounding box center [398, 602] width 51 height 51
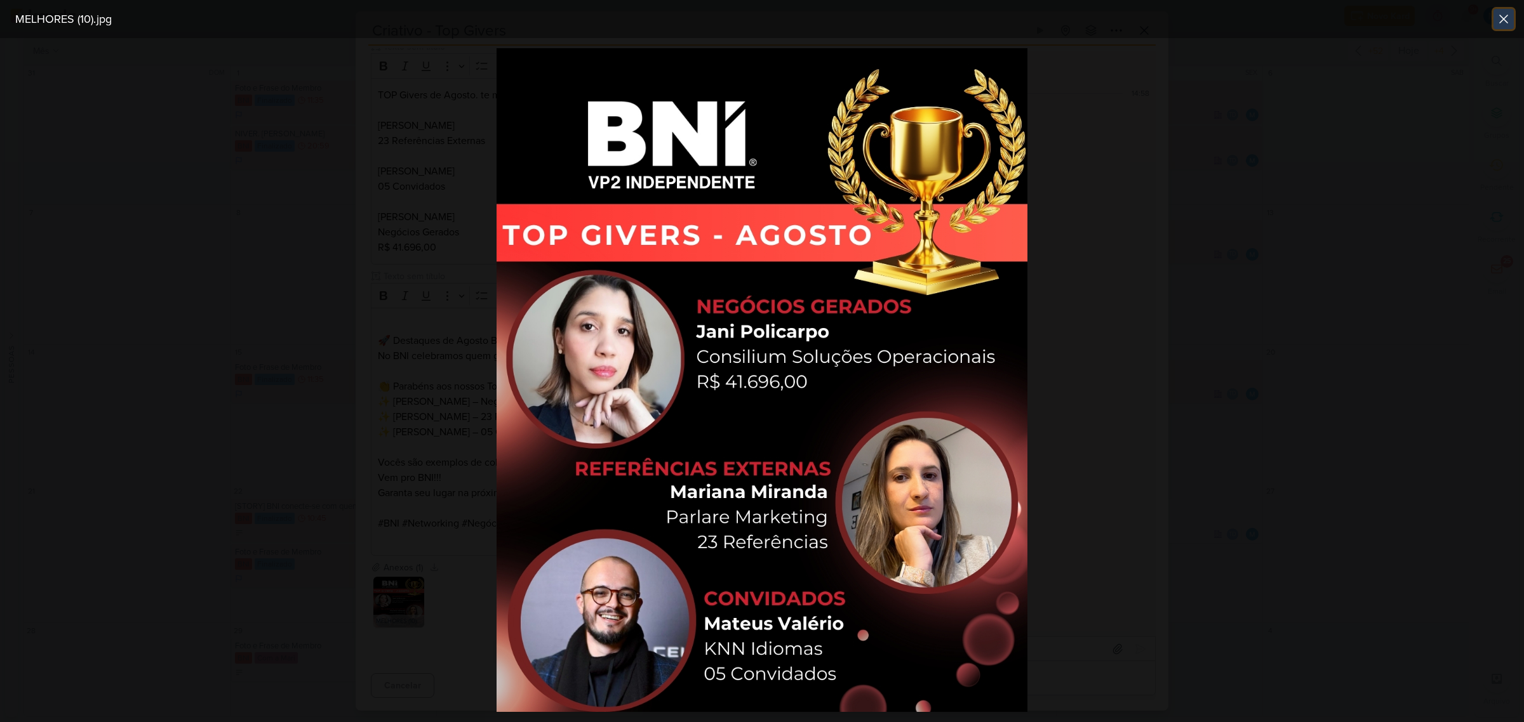
click at [1083, 20] on icon at bounding box center [1503, 18] width 15 height 15
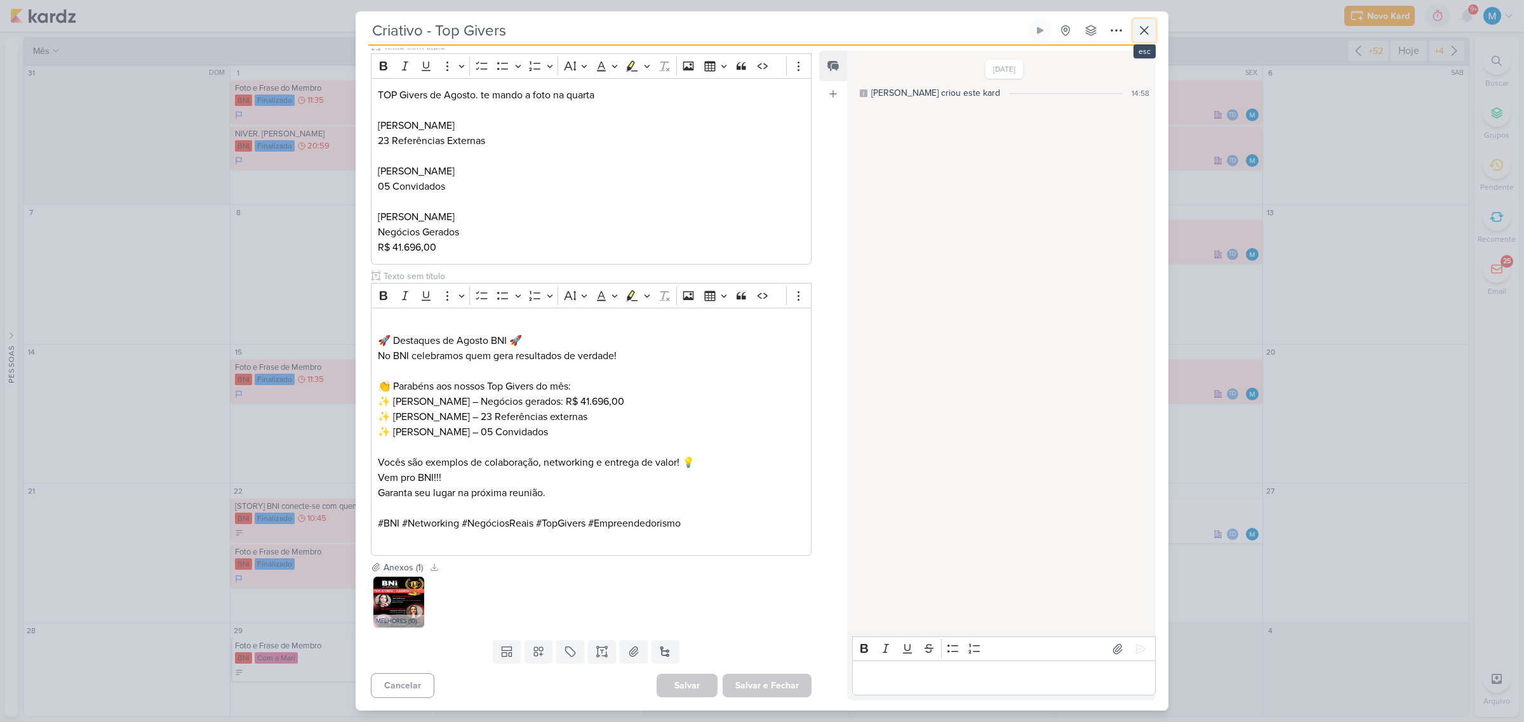
click at [1083, 26] on icon at bounding box center [1143, 30] width 15 height 15
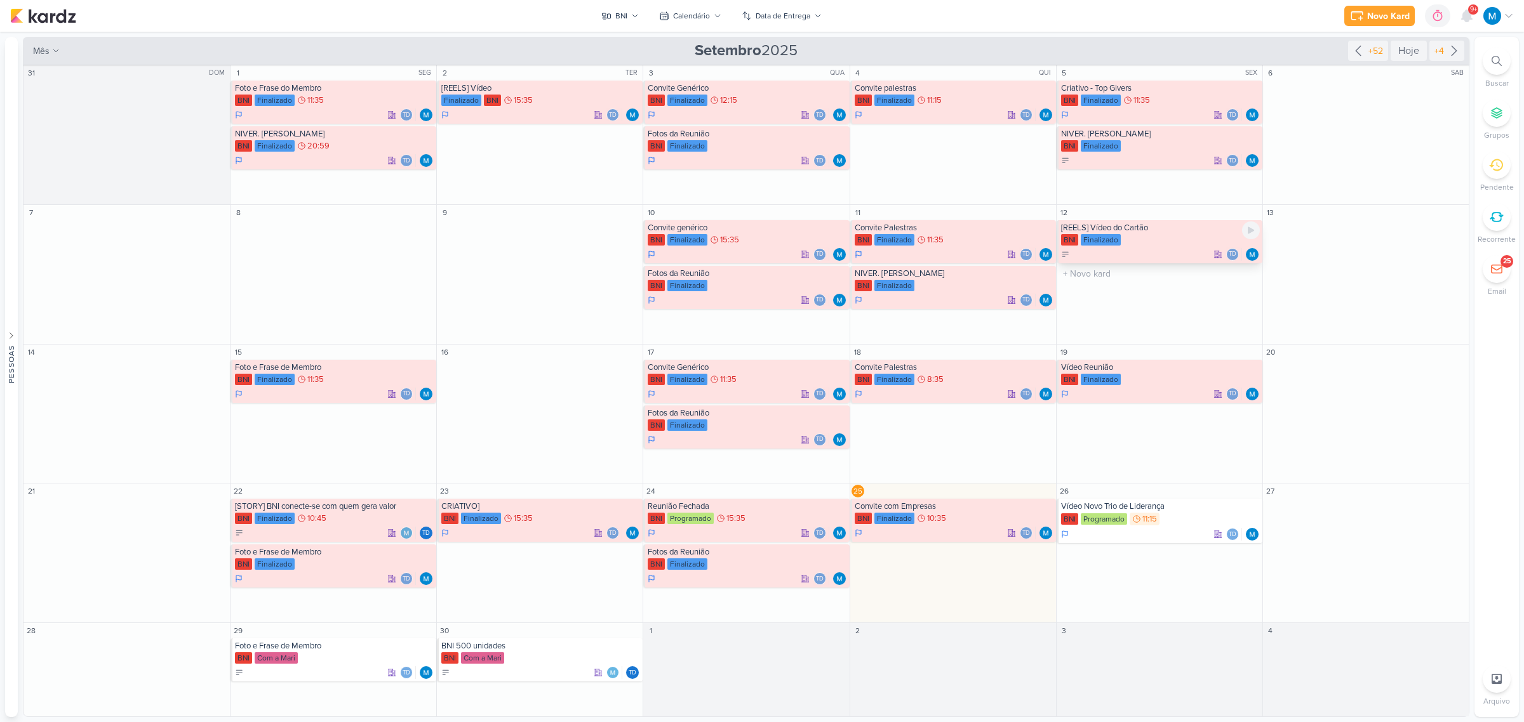
click at [1083, 229] on div "[REELS] Vídeo do Cartão" at bounding box center [1160, 228] width 199 height 10
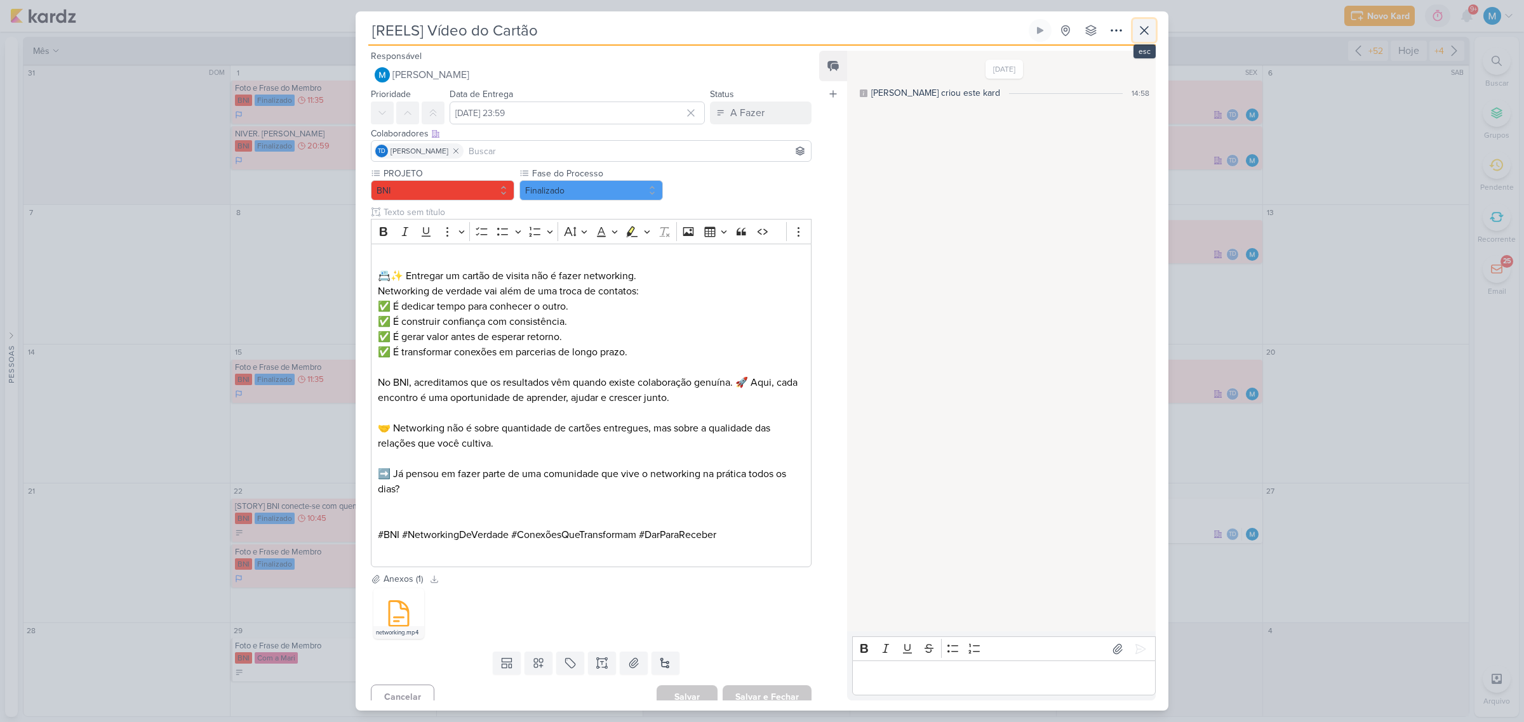
click at [1083, 32] on icon at bounding box center [1143, 30] width 15 height 15
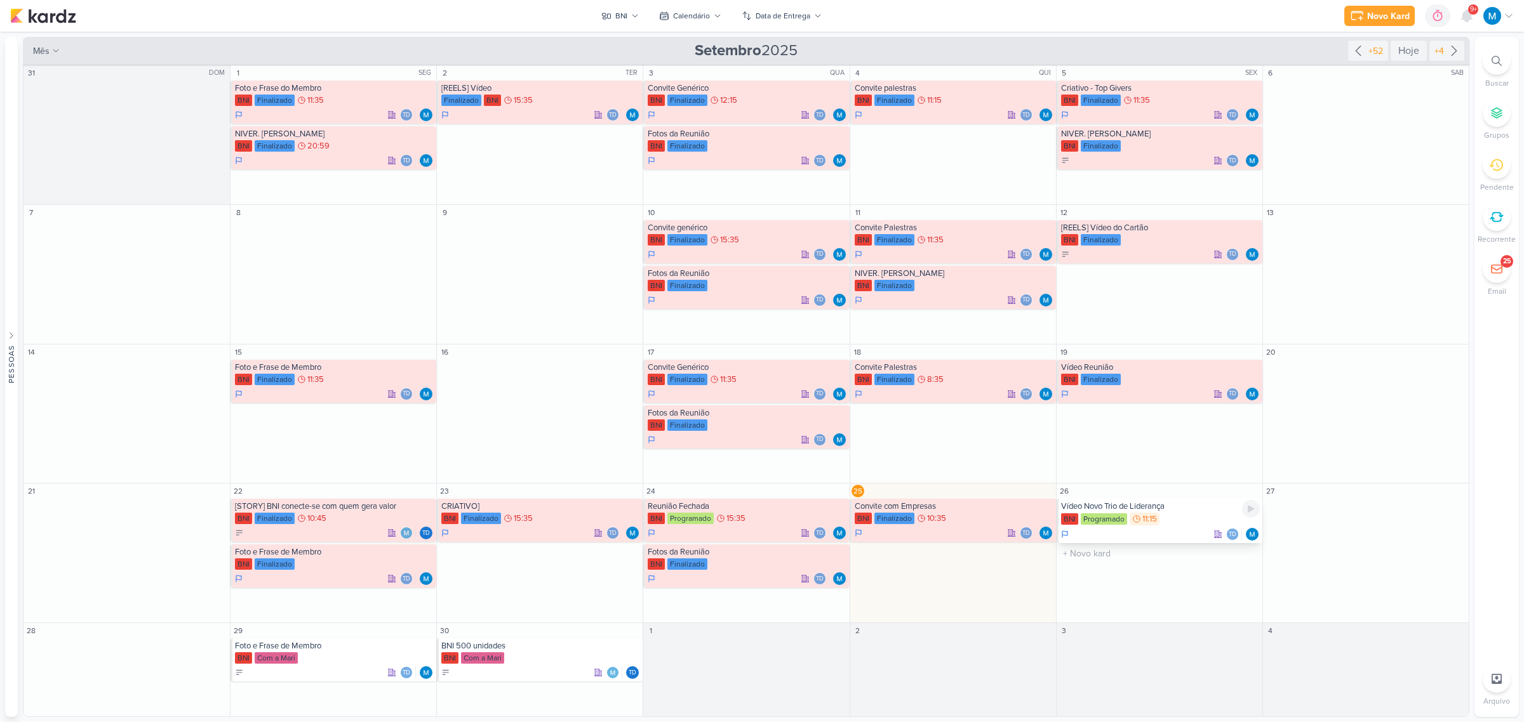
click at [1083, 474] on div "Vídeo Novo Trio de Liderança" at bounding box center [1160, 507] width 199 height 10
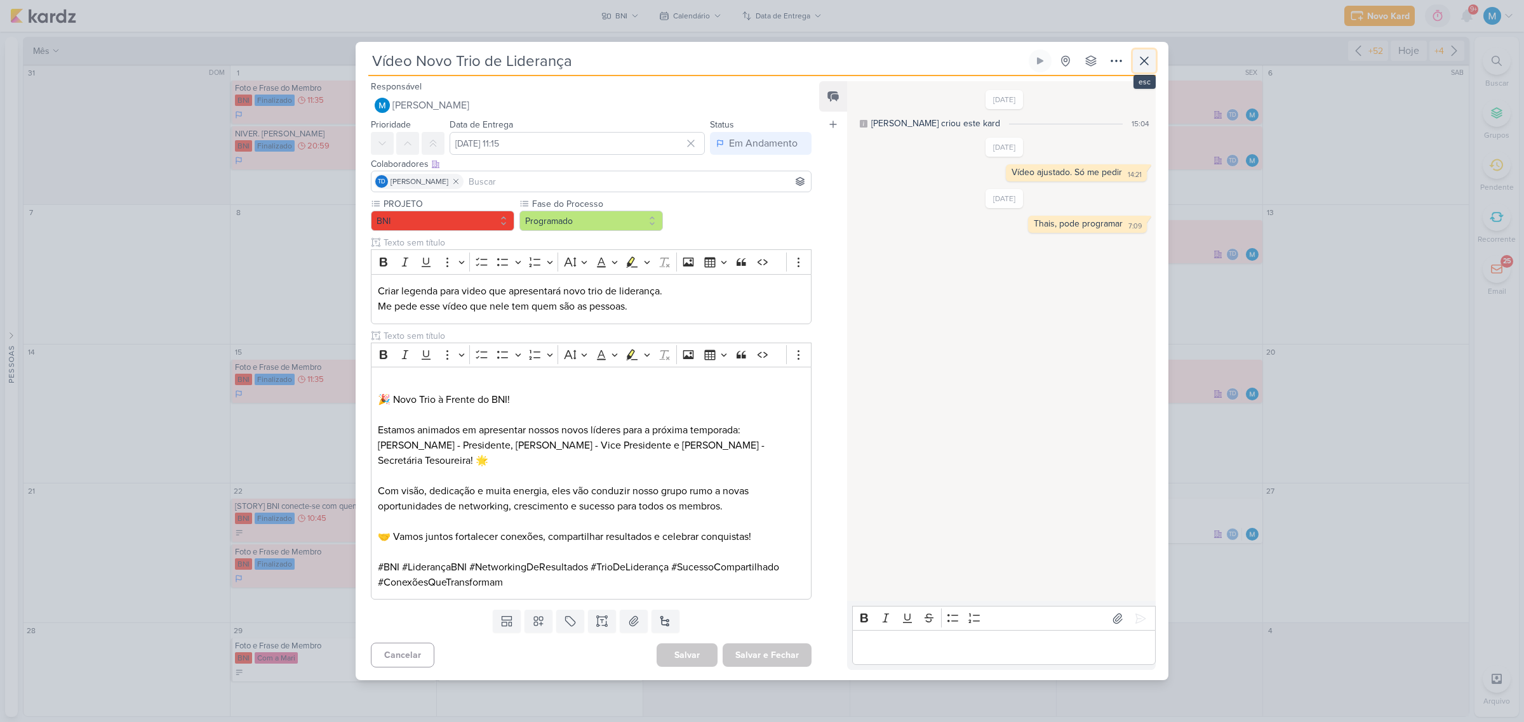
click at [1083, 55] on icon at bounding box center [1143, 60] width 15 height 15
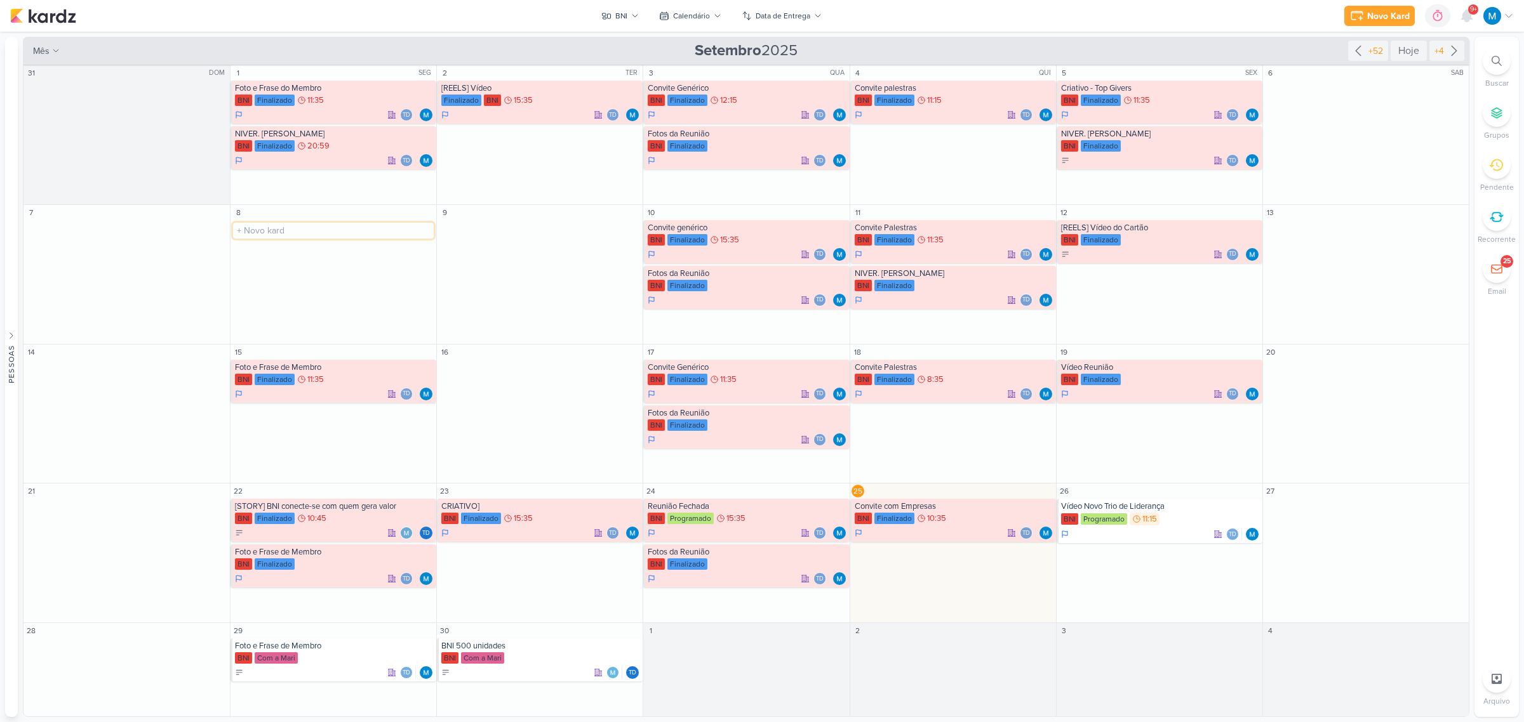
click at [265, 226] on input "text" at bounding box center [333, 231] width 201 height 16
click at [1083, 48] on icon at bounding box center [1357, 50] width 15 height 15
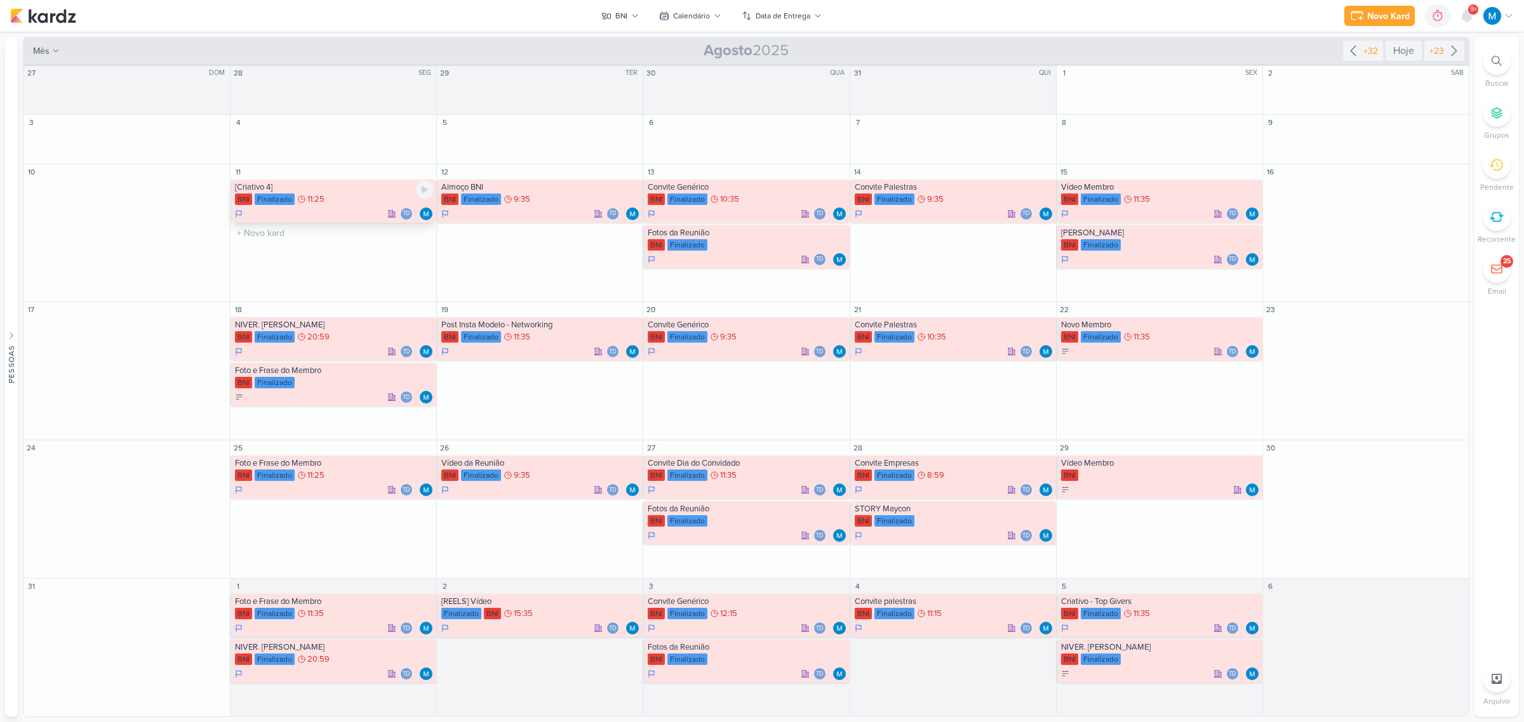
click at [276, 191] on div "[Criativo 4]" at bounding box center [334, 187] width 199 height 10
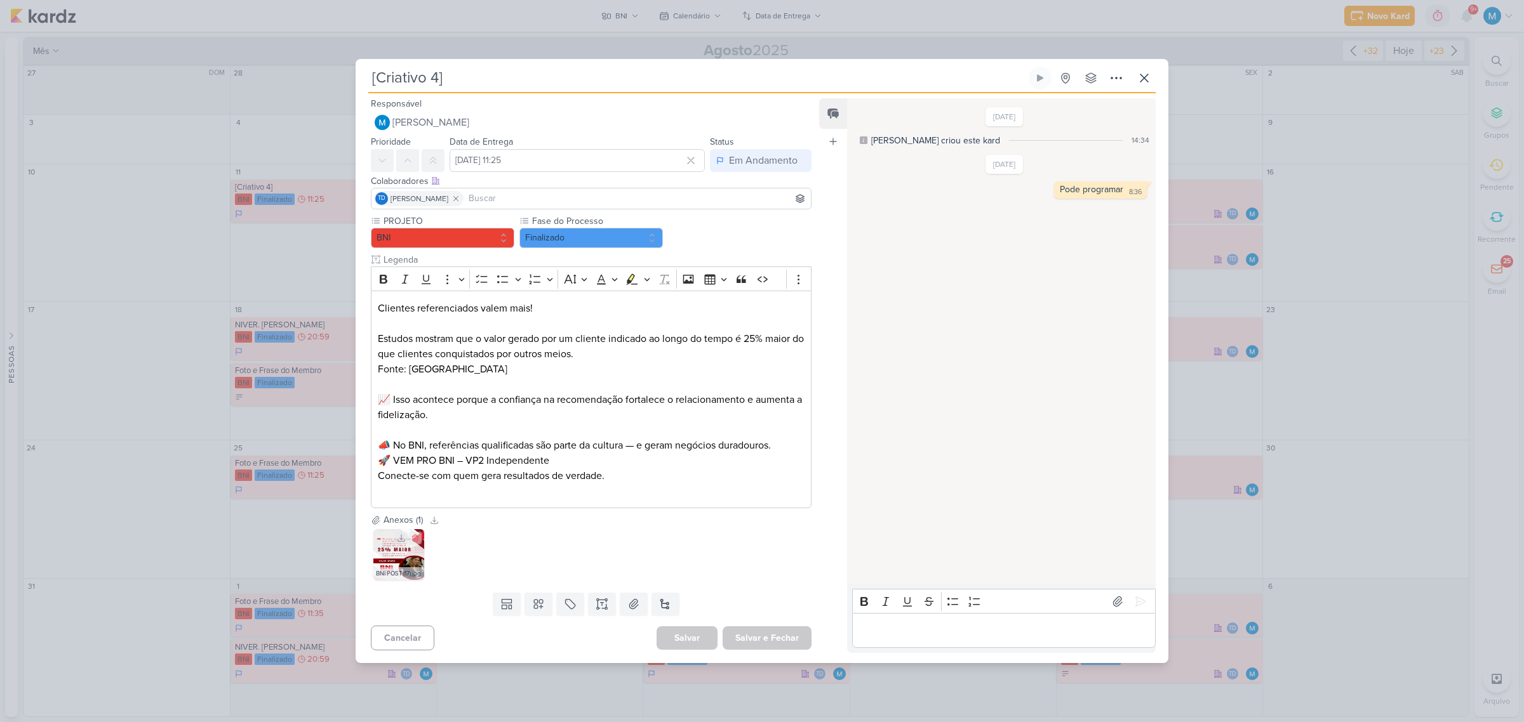
click at [391, 474] on img at bounding box center [398, 554] width 51 height 51
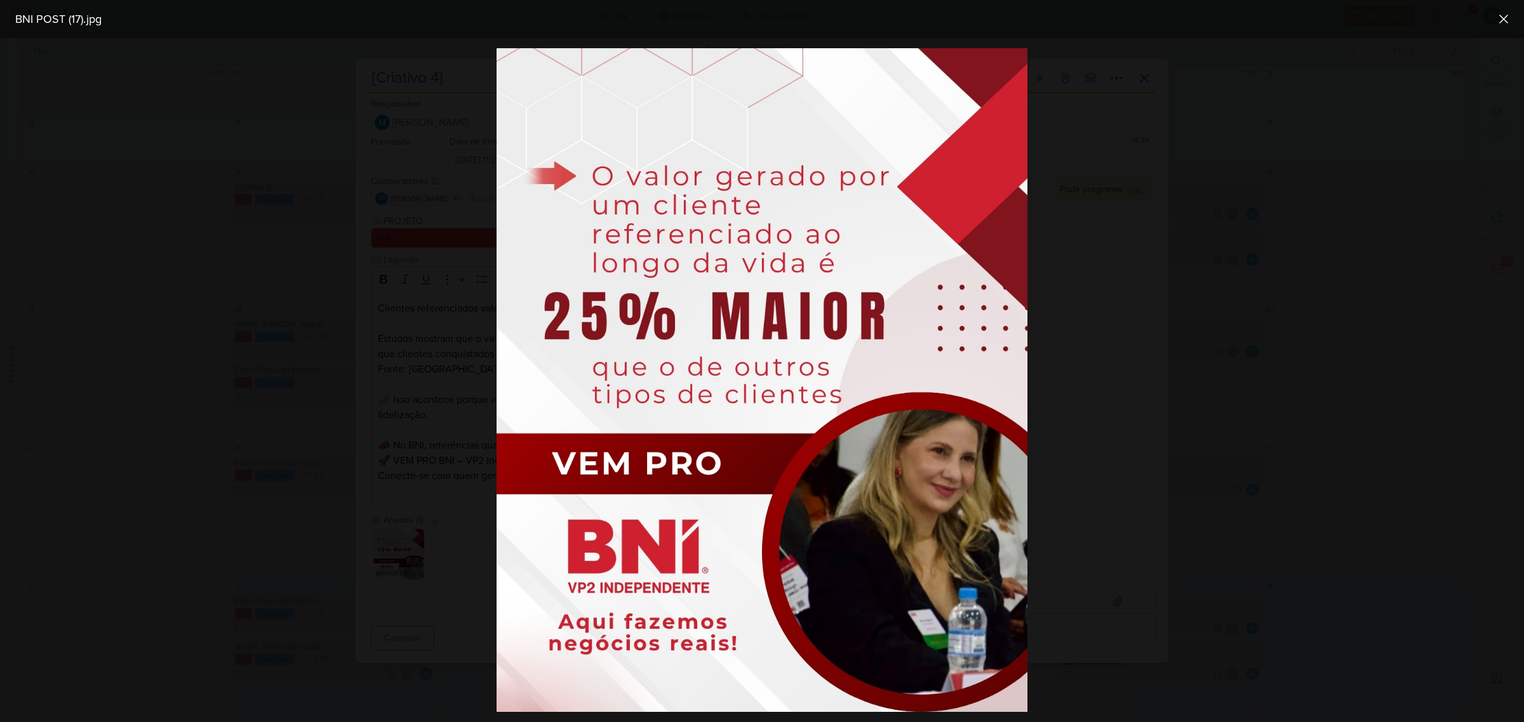
click at [1083, 367] on div at bounding box center [762, 380] width 1524 height 684
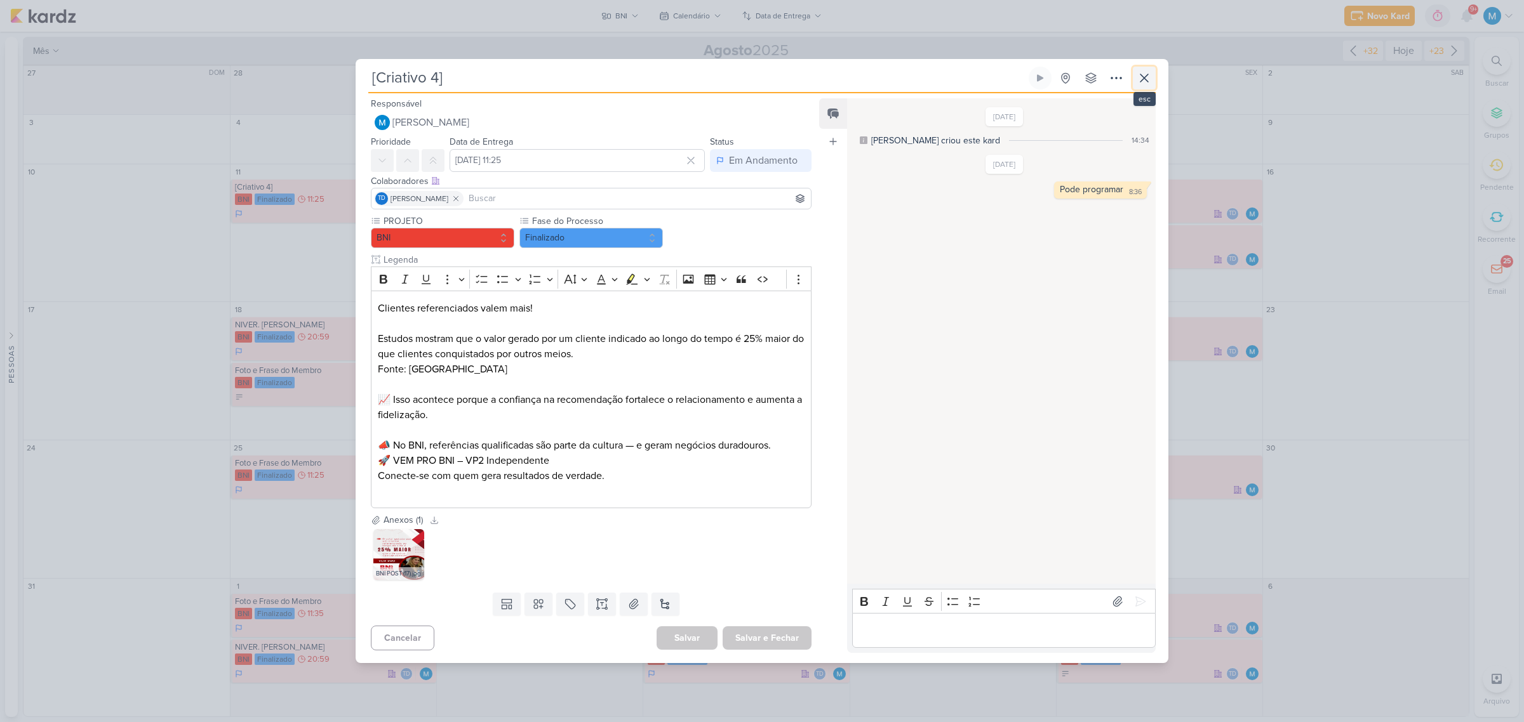
click at [1083, 78] on icon at bounding box center [1143, 77] width 15 height 15
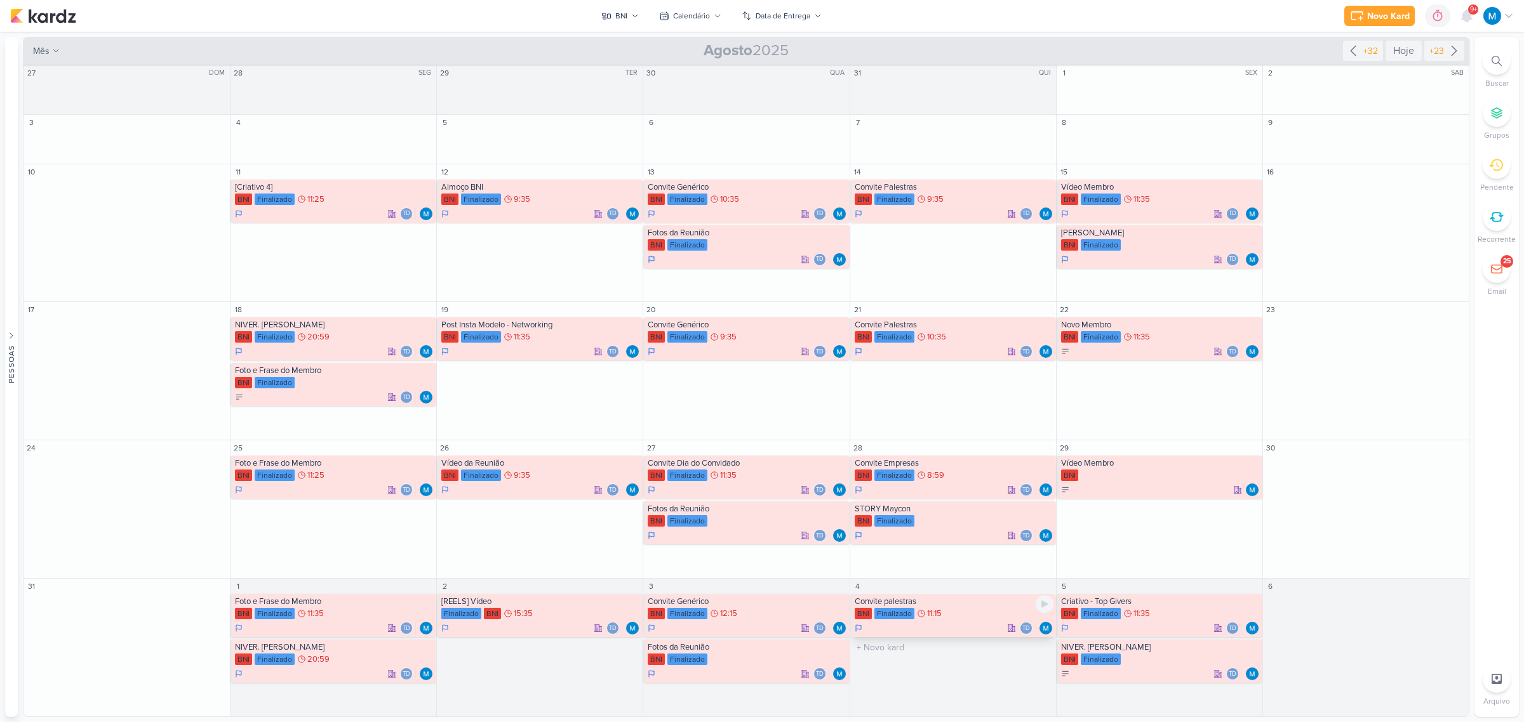
click at [887, 474] on div "Convite palestras" at bounding box center [953, 602] width 199 height 10
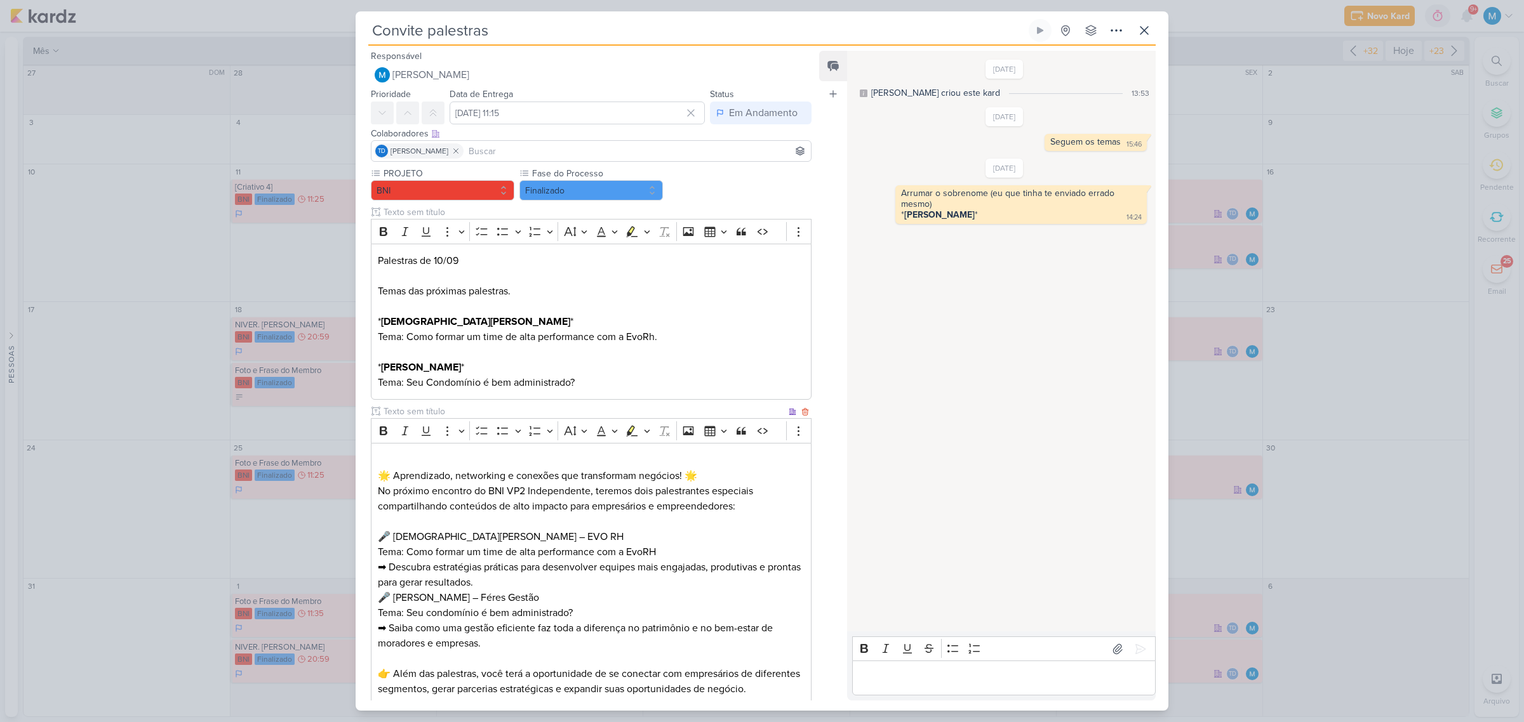
scroll to position [258, 0]
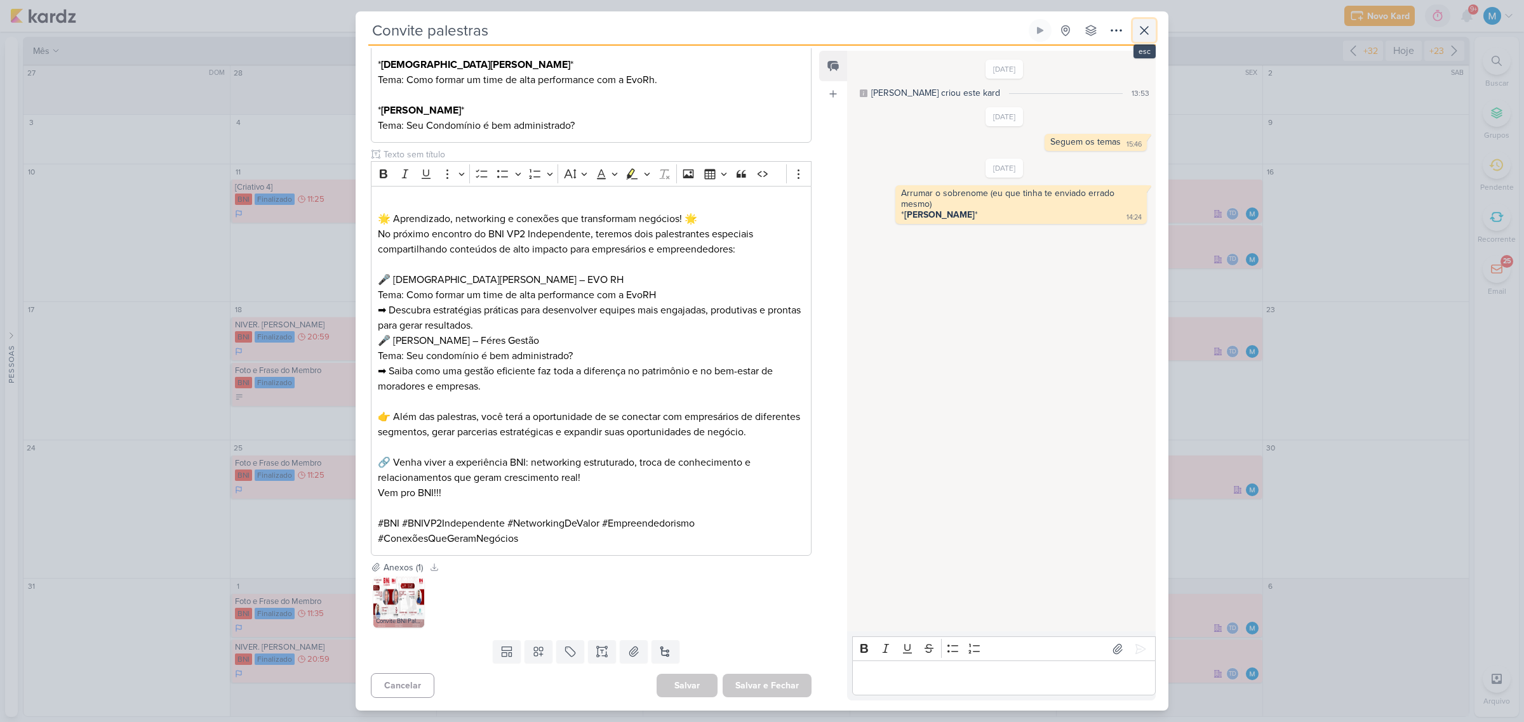
click at [1083, 23] on icon at bounding box center [1143, 30] width 15 height 15
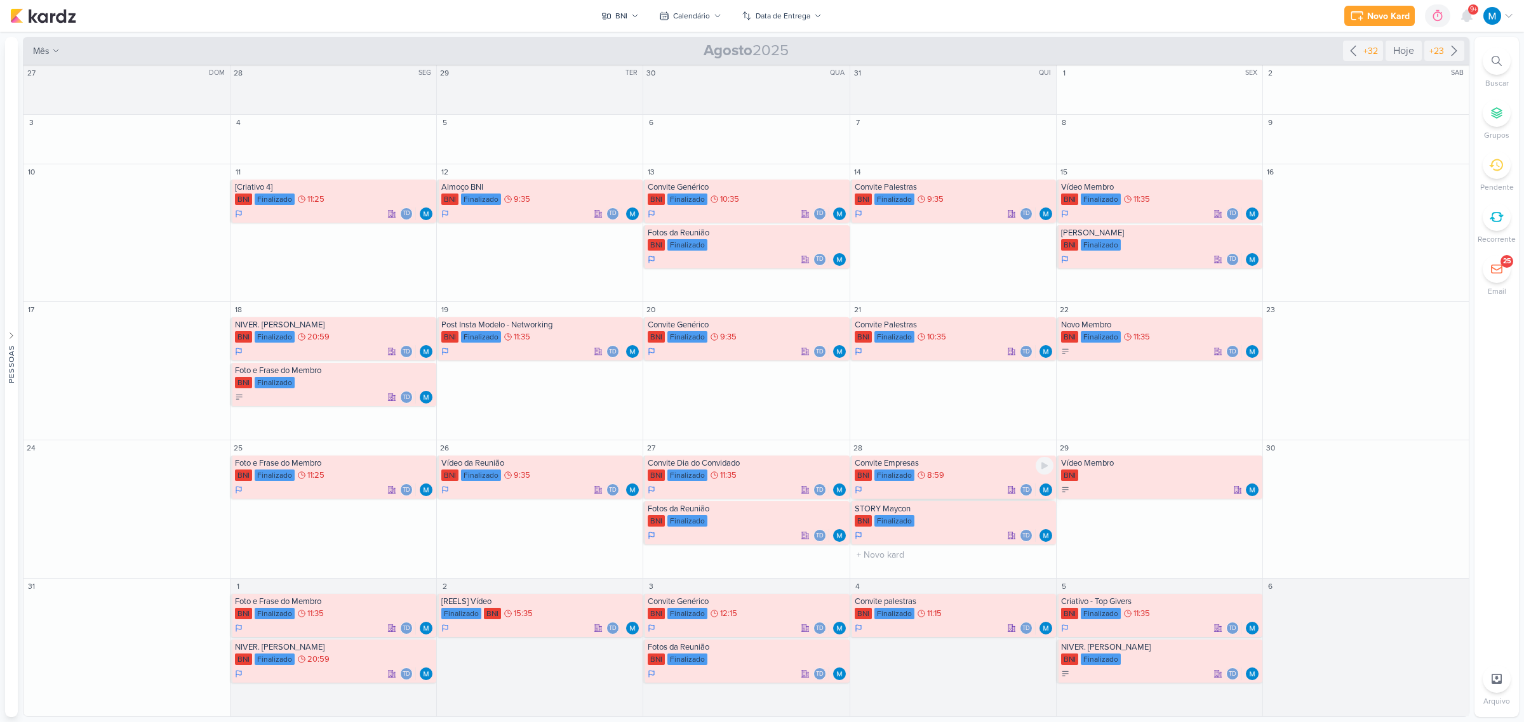
click at [908, 463] on div "Convite Empresas" at bounding box center [953, 463] width 199 height 10
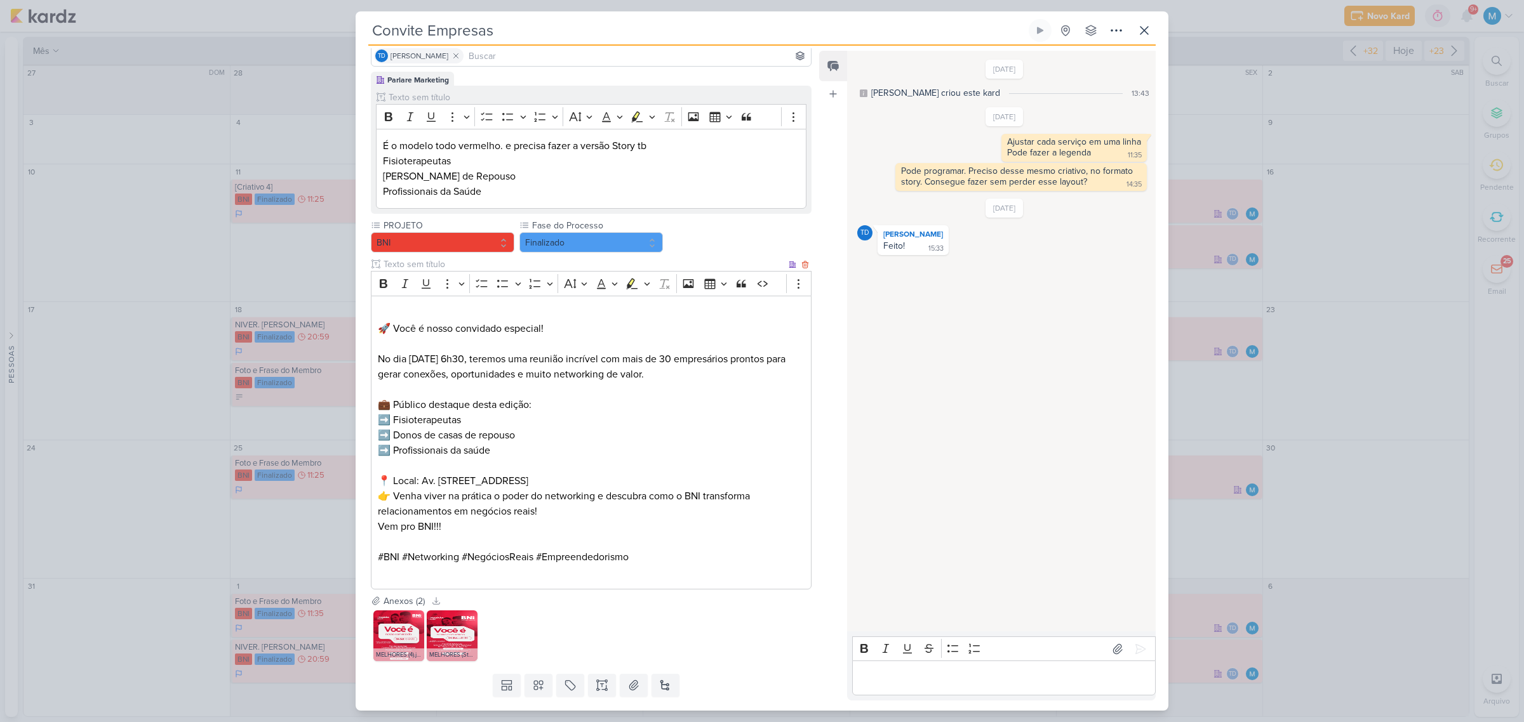
scroll to position [129, 0]
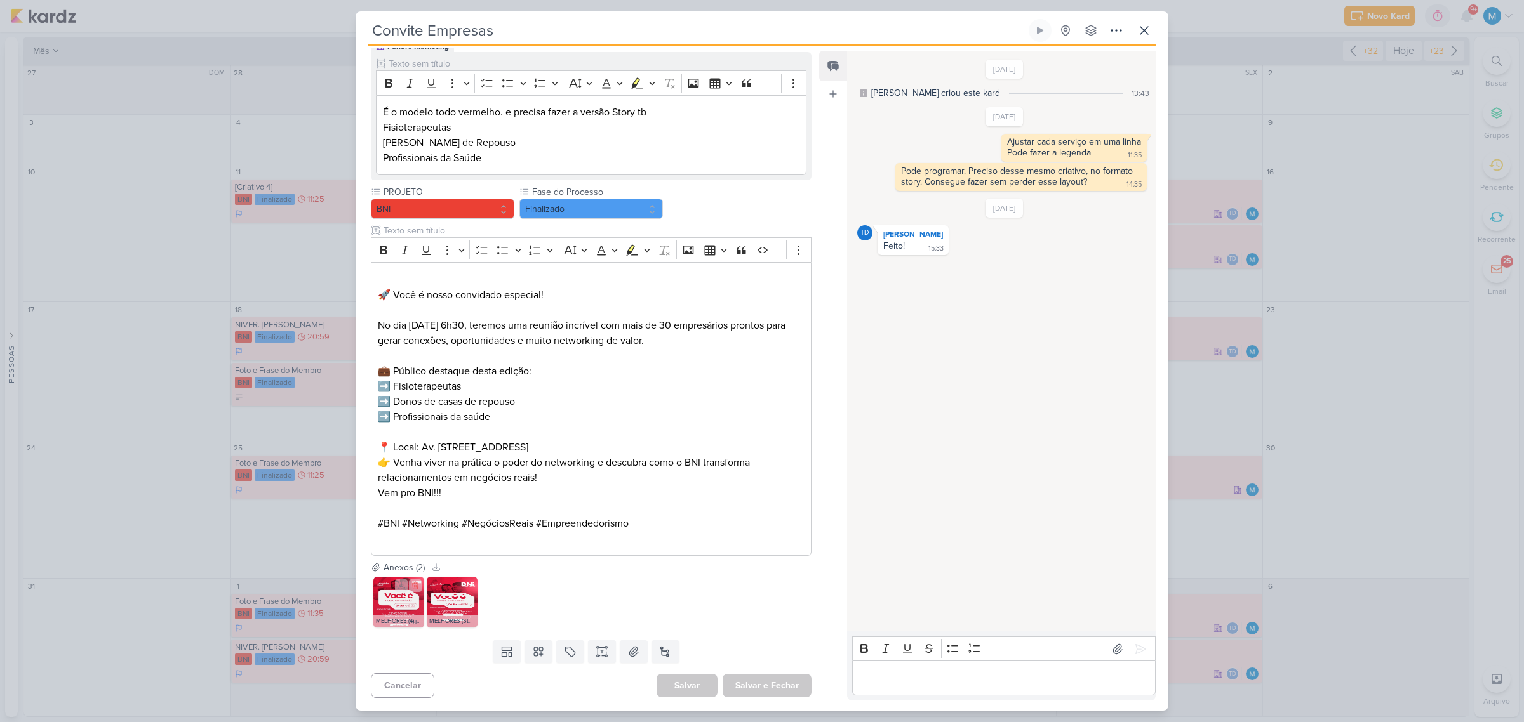
drag, startPoint x: 382, startPoint y: 611, endPoint x: 383, endPoint y: 602, distance: 8.9
click at [382, 474] on img at bounding box center [398, 602] width 51 height 51
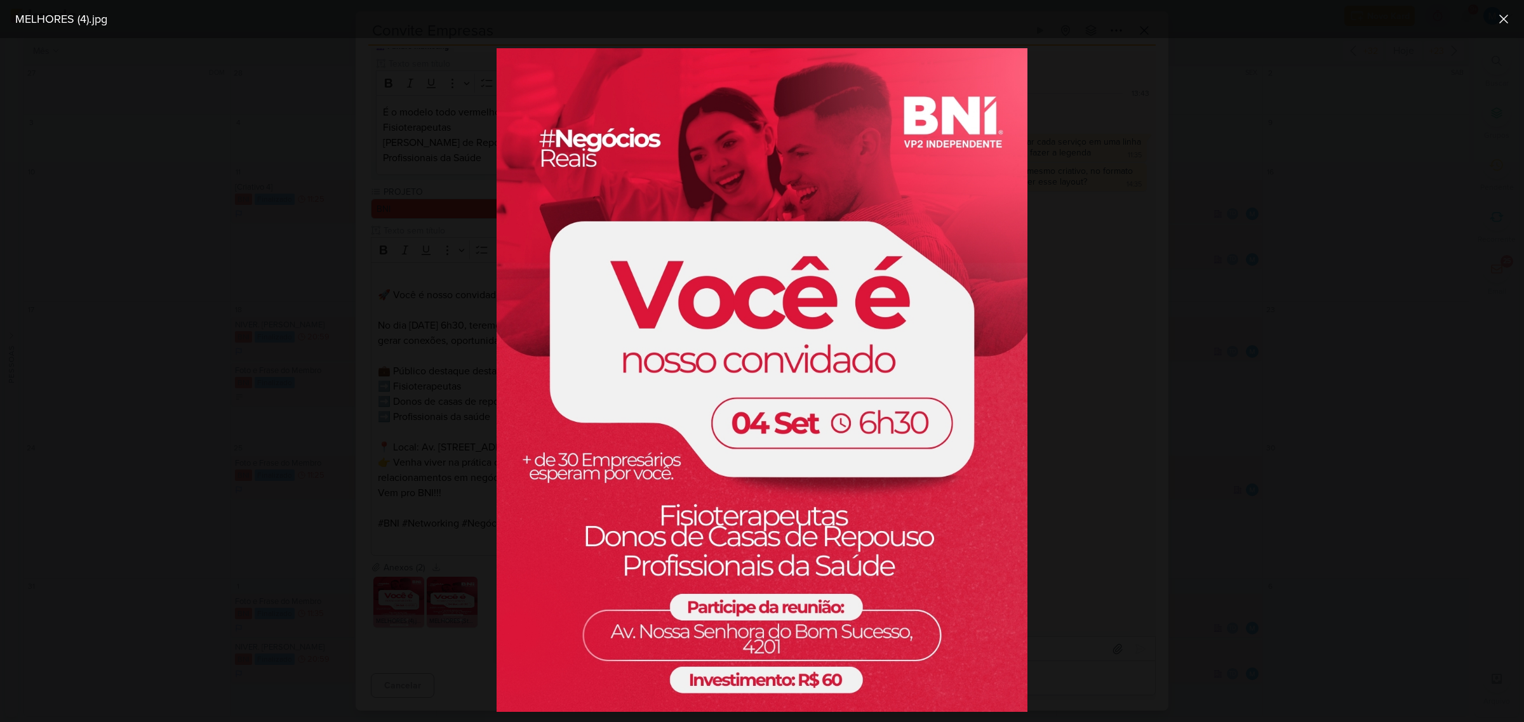
click at [1083, 411] on div at bounding box center [762, 380] width 1524 height 684
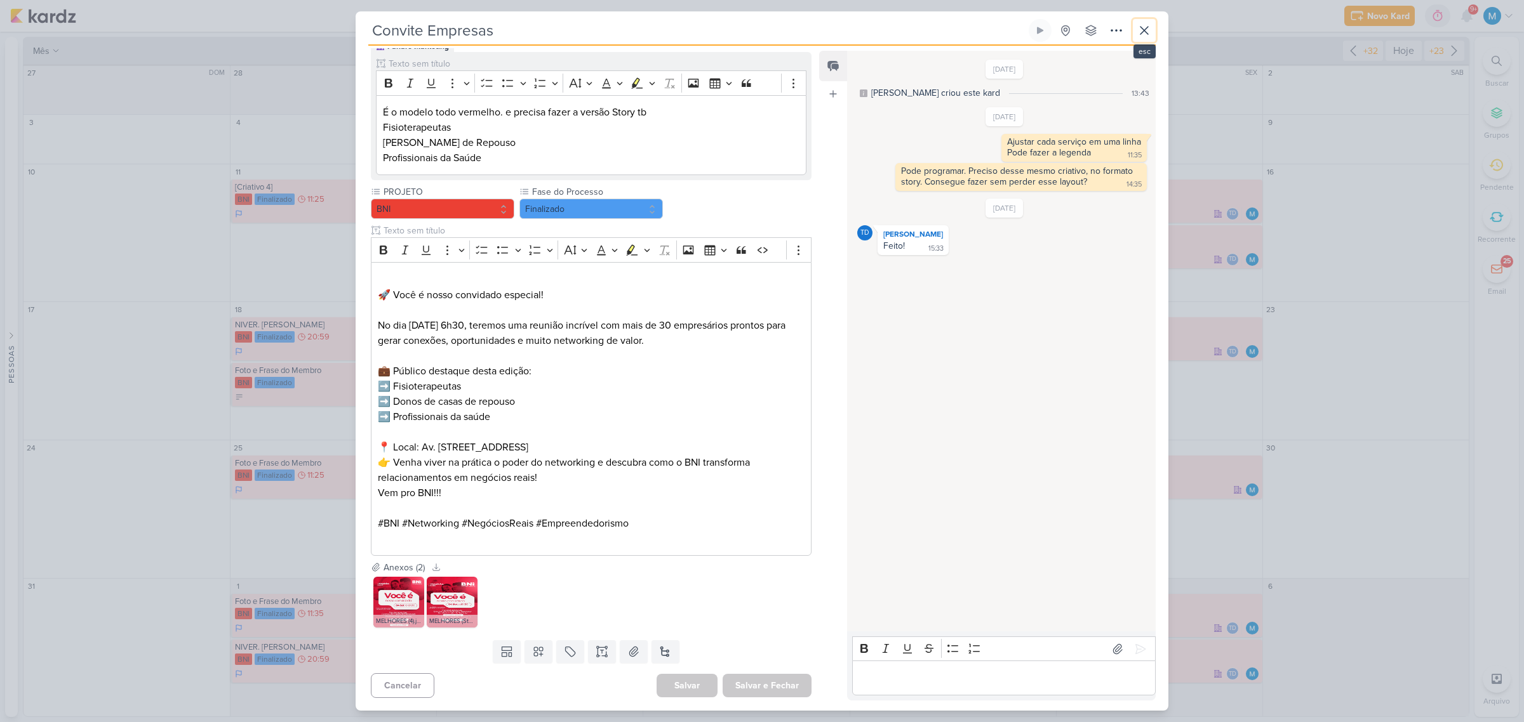
click at [1083, 30] on icon at bounding box center [1143, 30] width 15 height 15
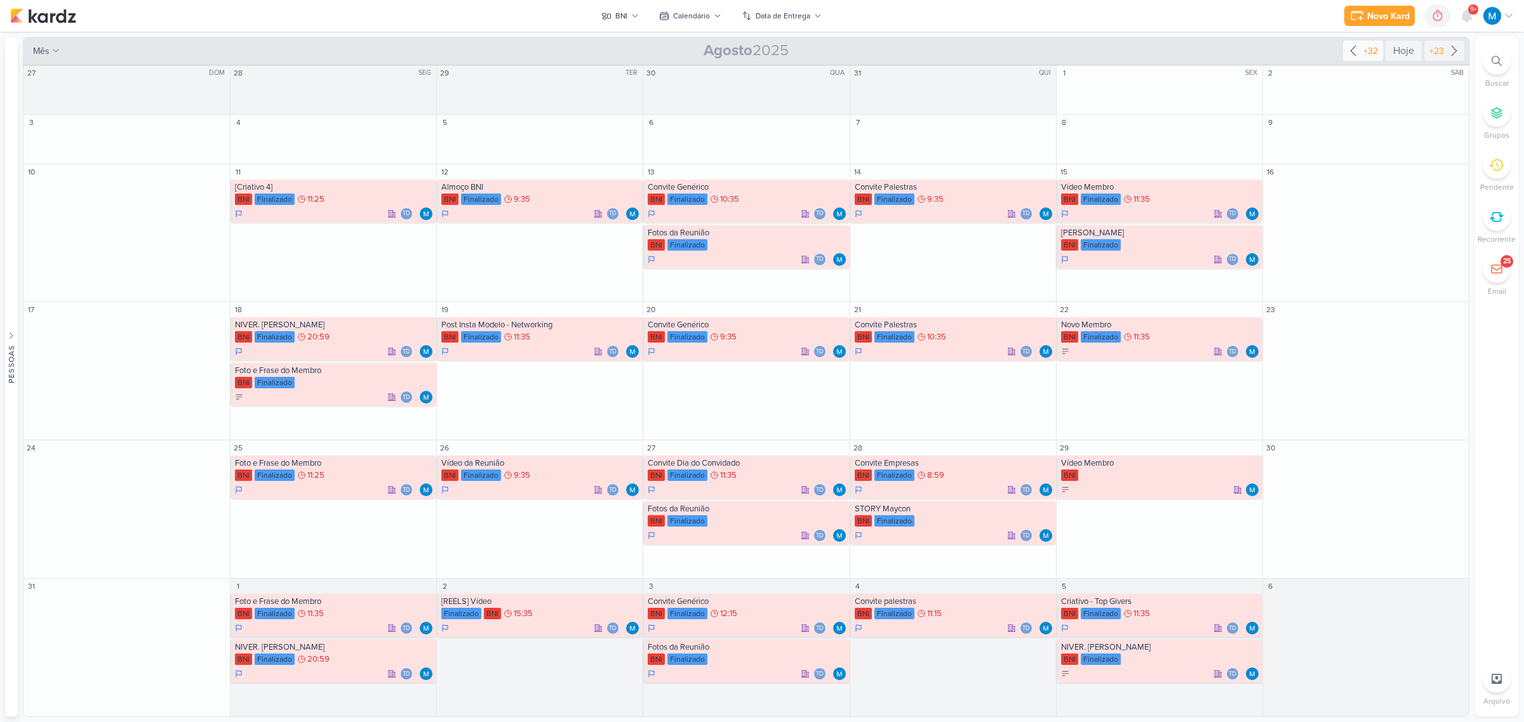
click at [1083, 49] on icon at bounding box center [1352, 50] width 15 height 15
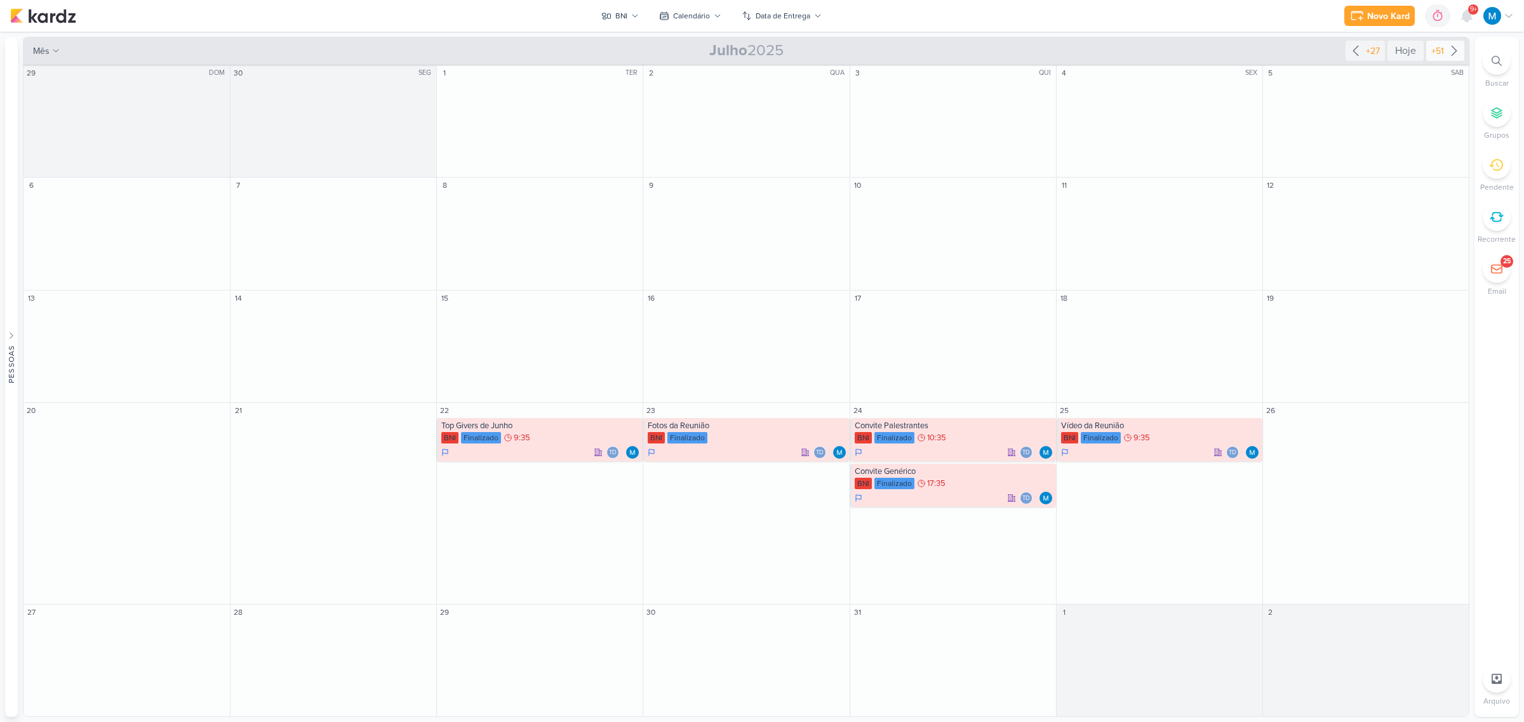
click at [1083, 48] on icon at bounding box center [1453, 50] width 15 height 15
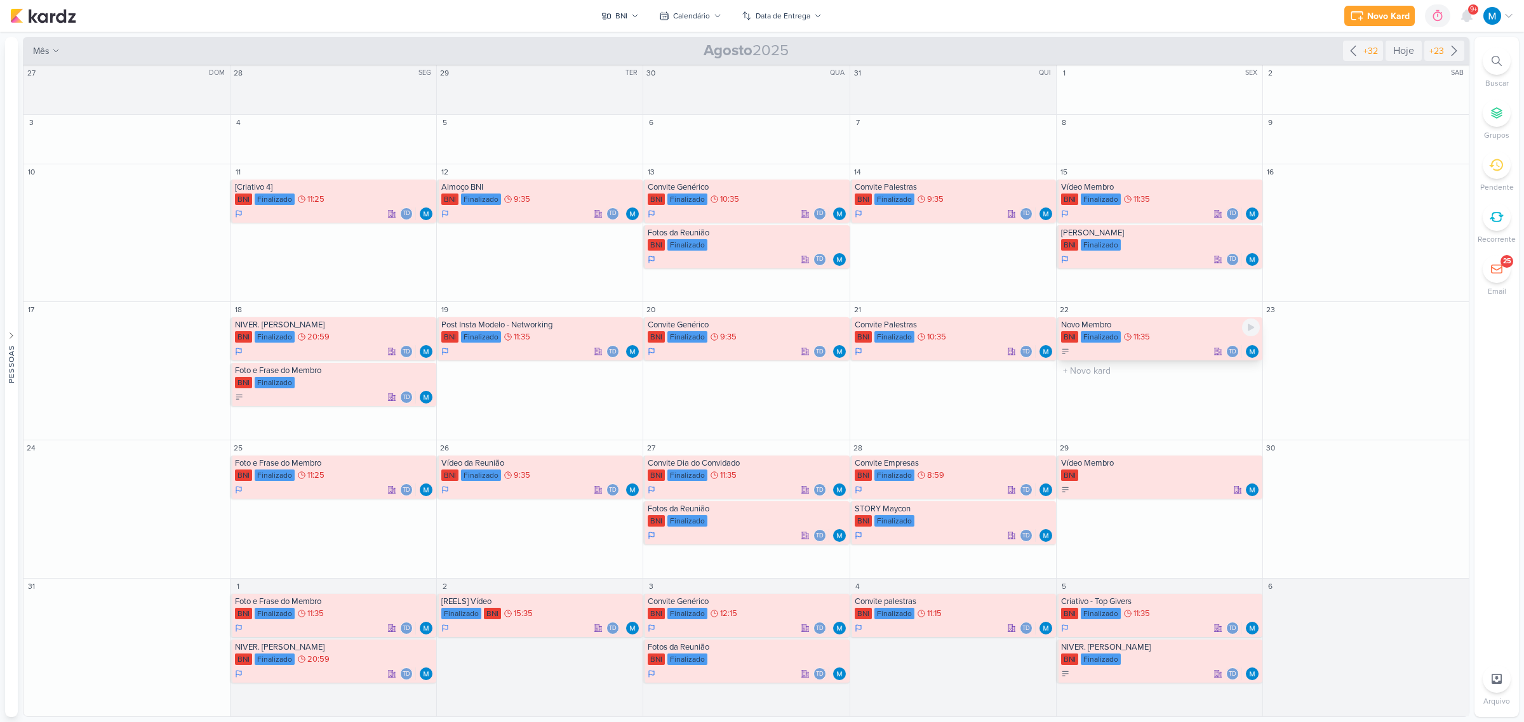
click at [1083, 328] on div "Novo Membro" at bounding box center [1160, 325] width 199 height 10
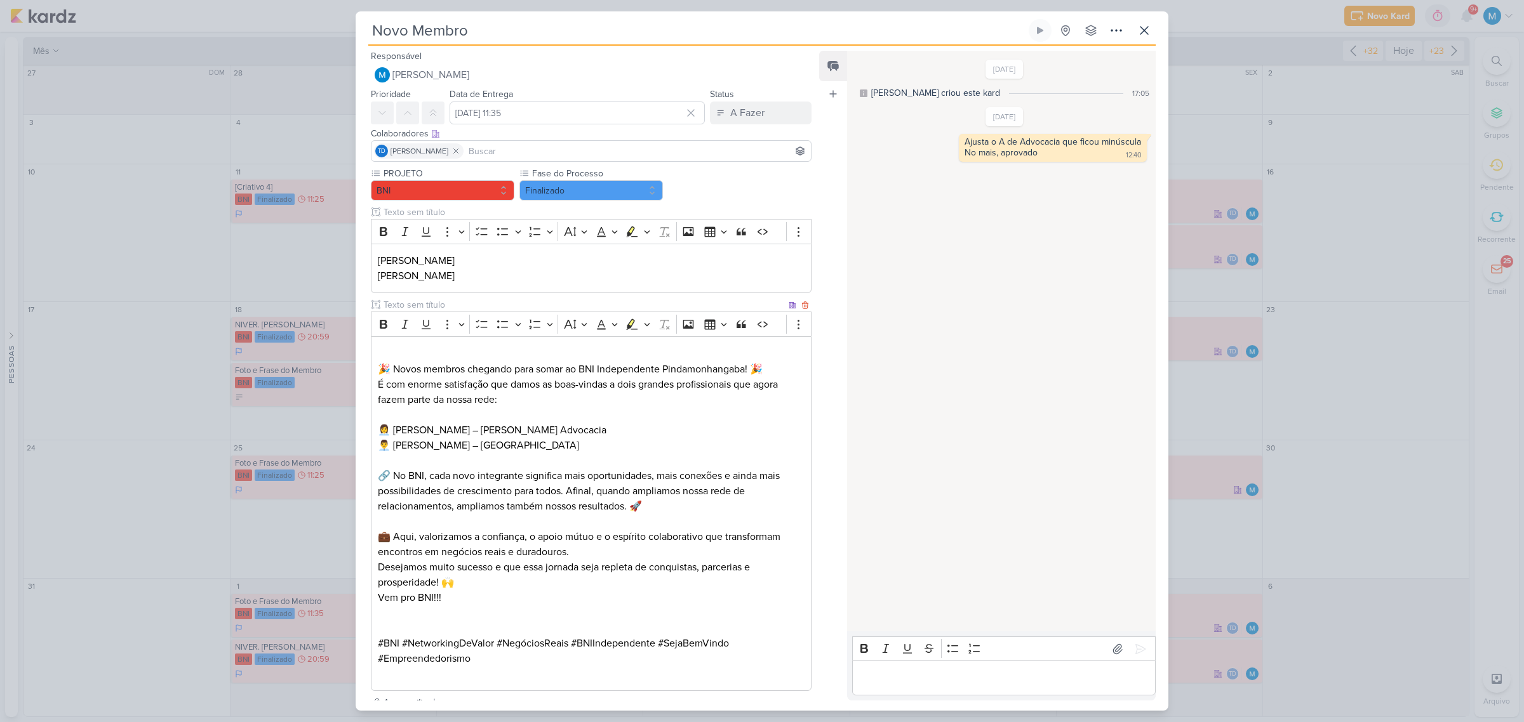
scroll to position [135, 0]
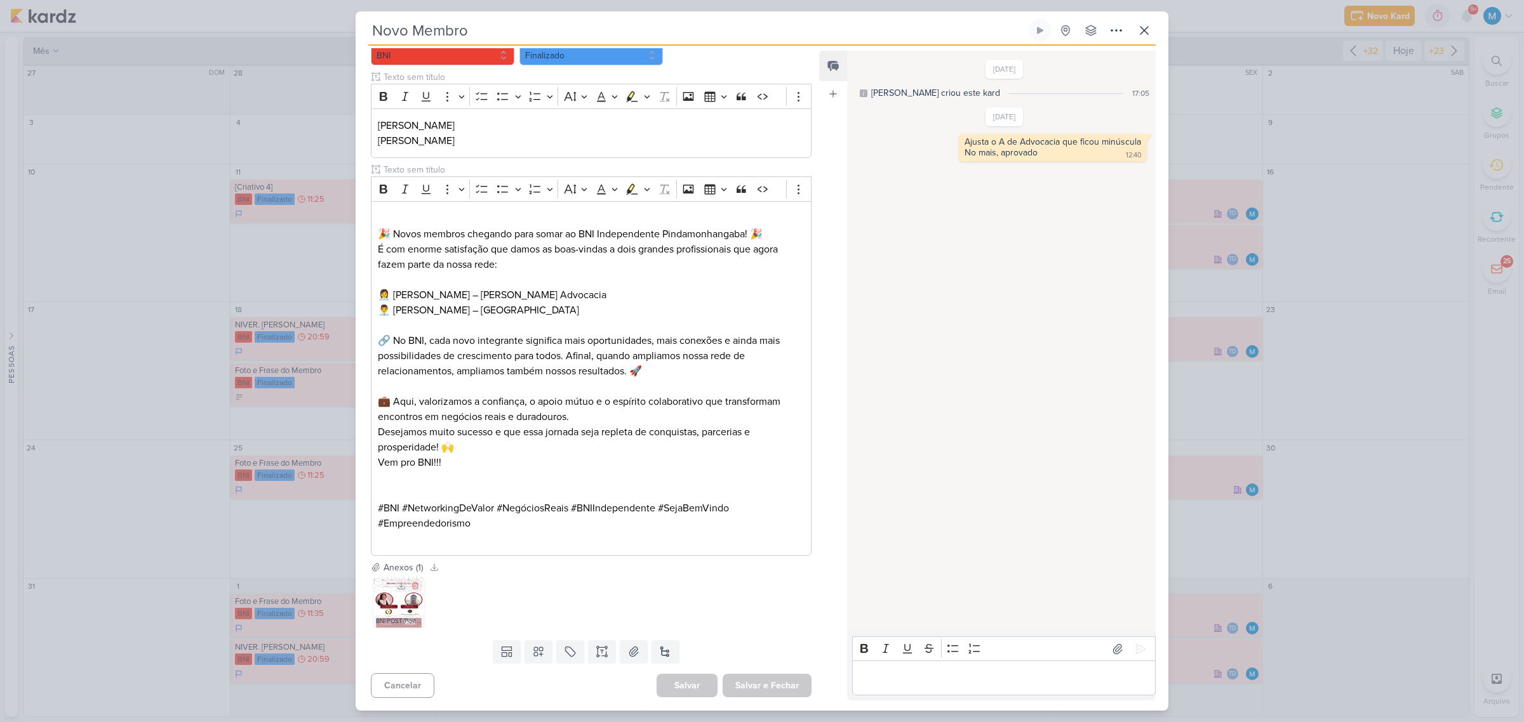
click at [394, 474] on img at bounding box center [398, 602] width 51 height 51
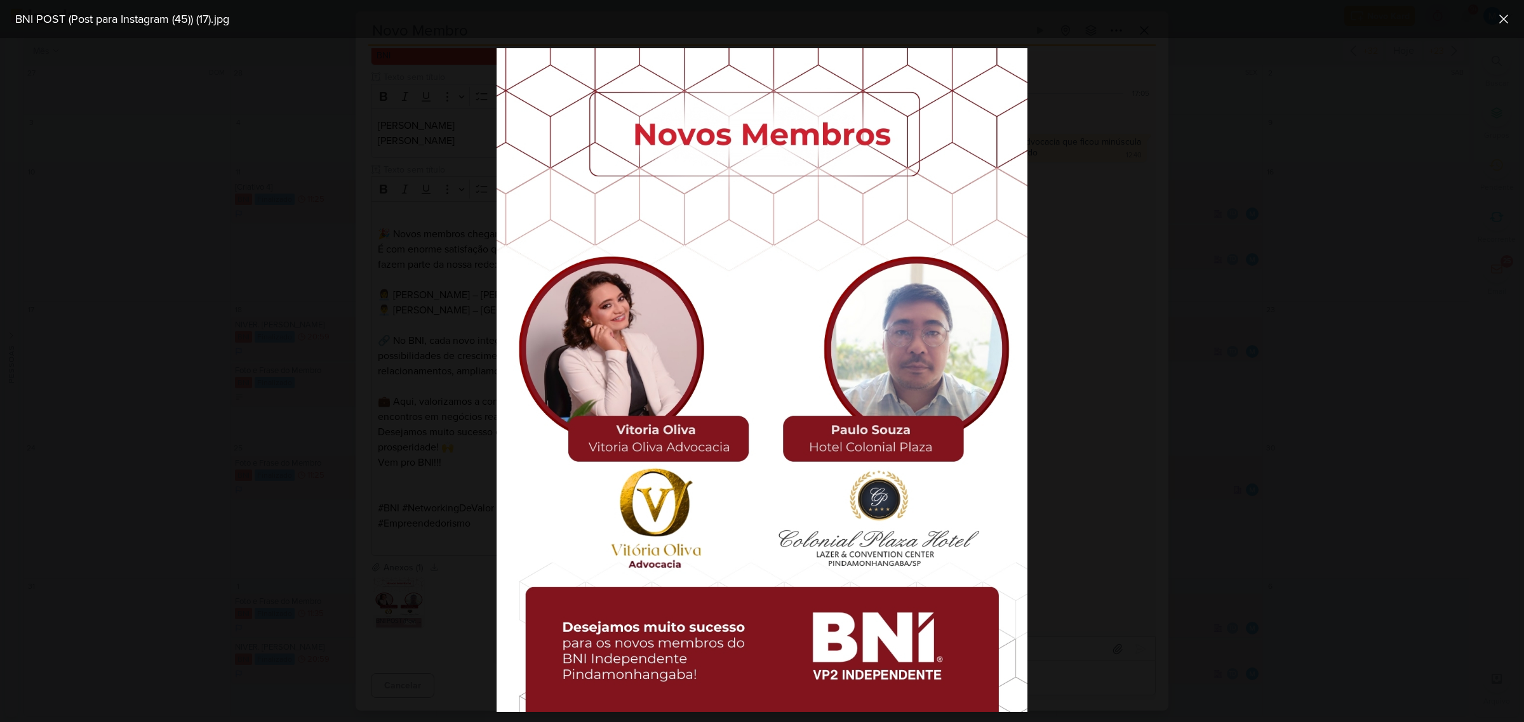
click at [1083, 474] on div at bounding box center [762, 380] width 1524 height 684
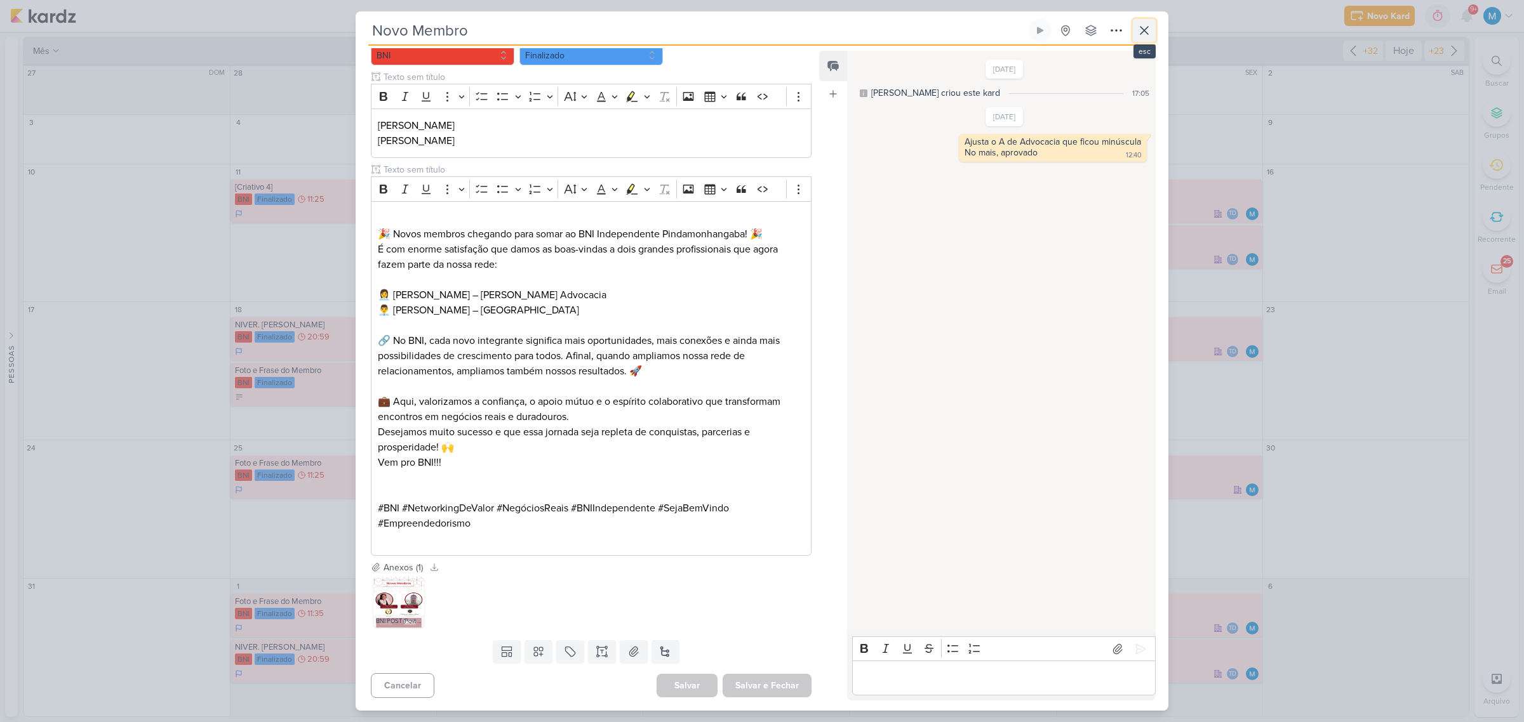
click at [1083, 32] on icon at bounding box center [1143, 30] width 15 height 15
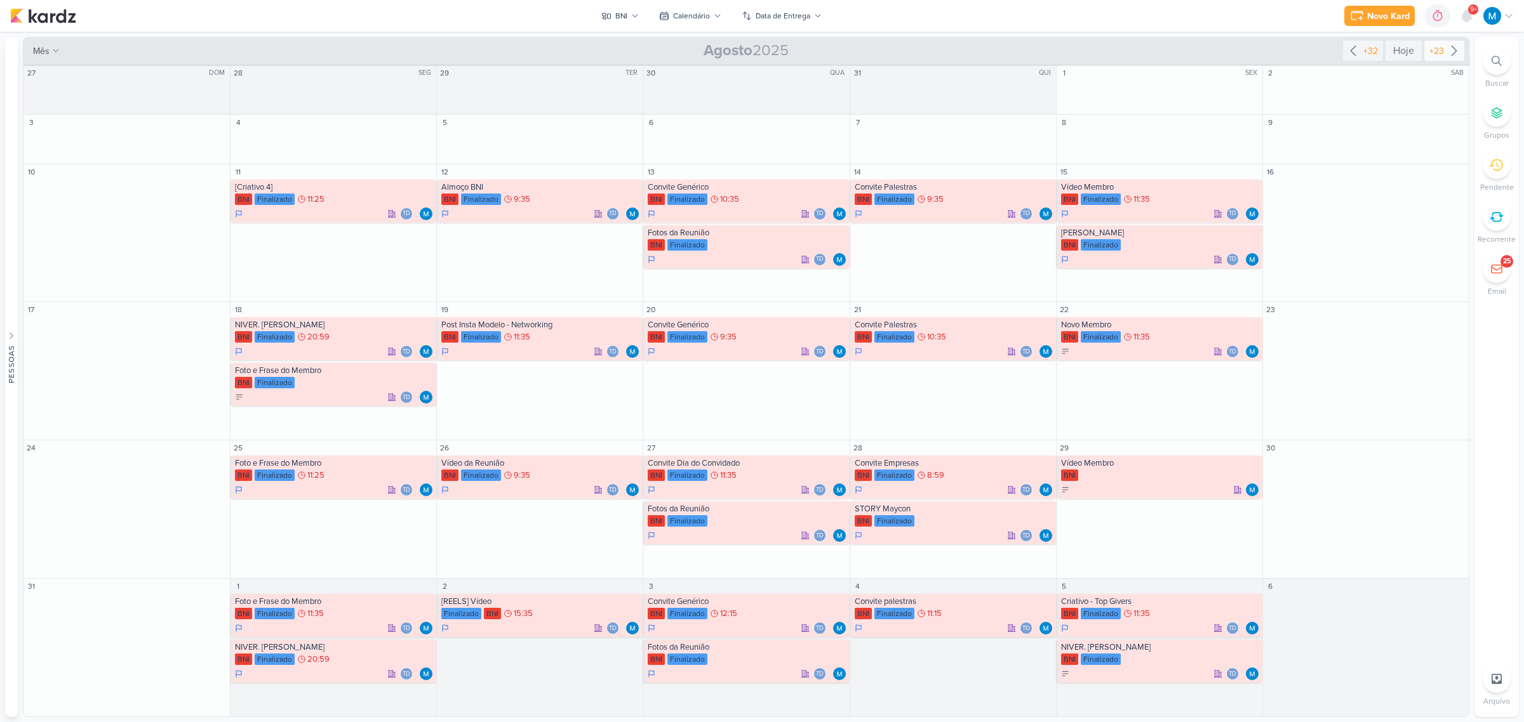
click at [1083, 49] on icon at bounding box center [1453, 51] width 5 height 10
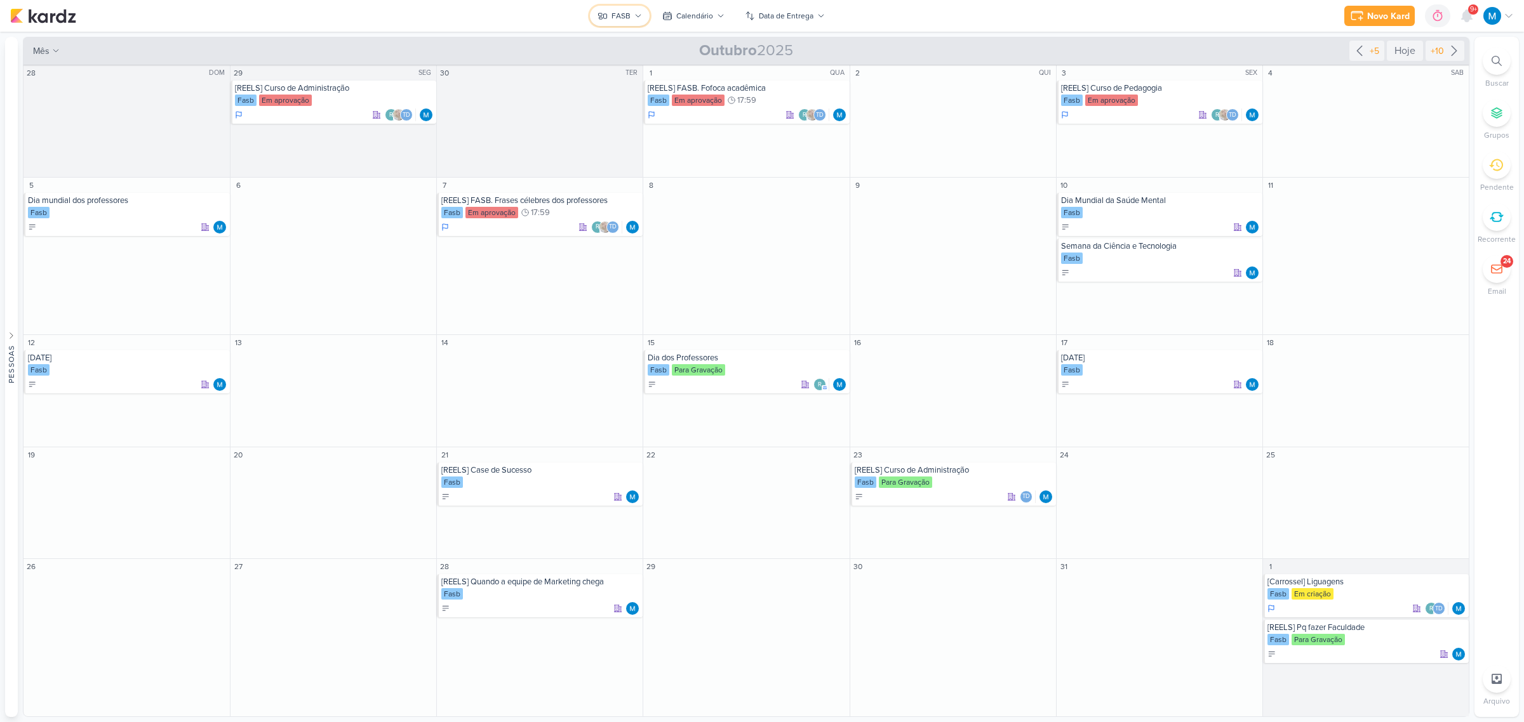
click at [639, 20] on button "FASB" at bounding box center [620, 16] width 60 height 20
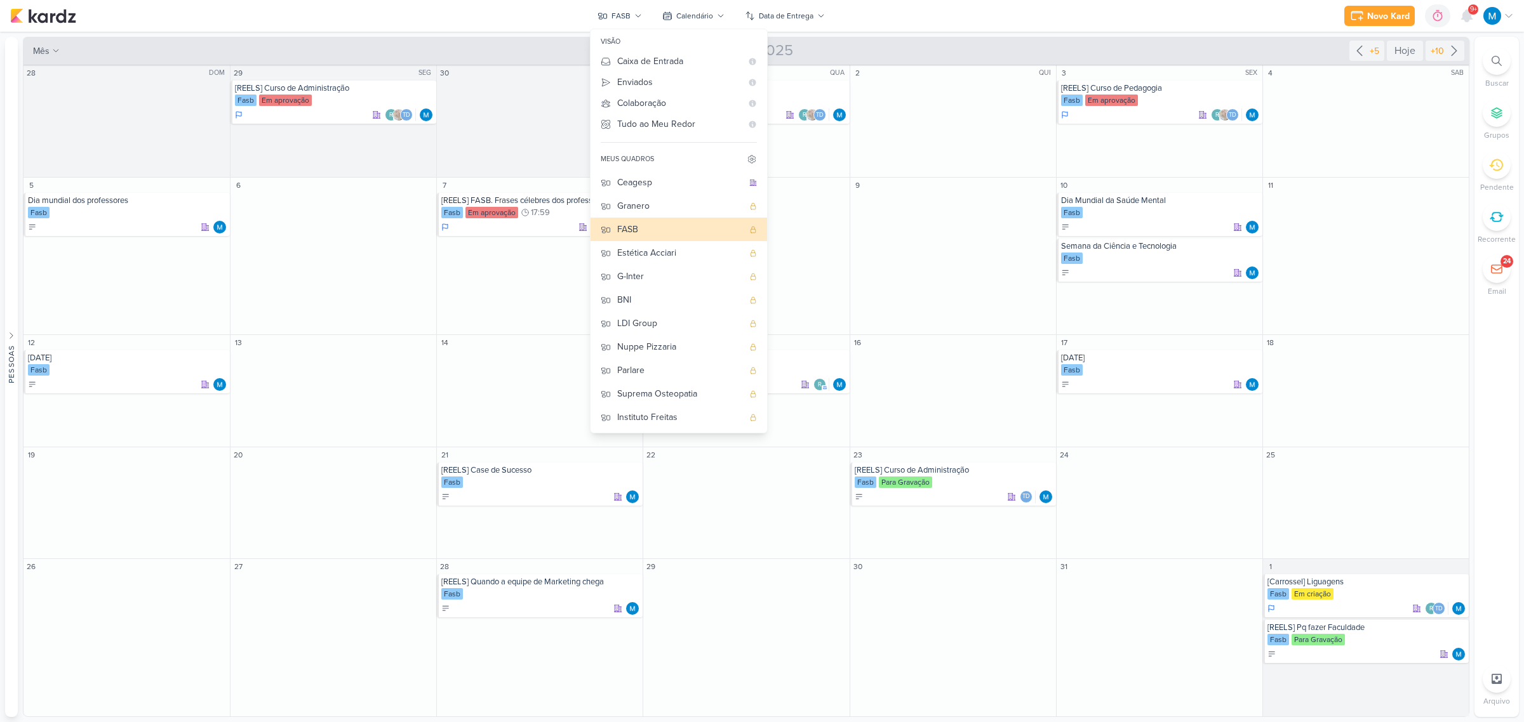
click at [1004, 10] on div "Novo Kard Ctrl + k 0h0m Sessão desligada... Hoje 0h0m Semana 0h0m Mês 0h0m" at bounding box center [761, 16] width 1503 height 32
